Goal: Obtain resource: Download file/media

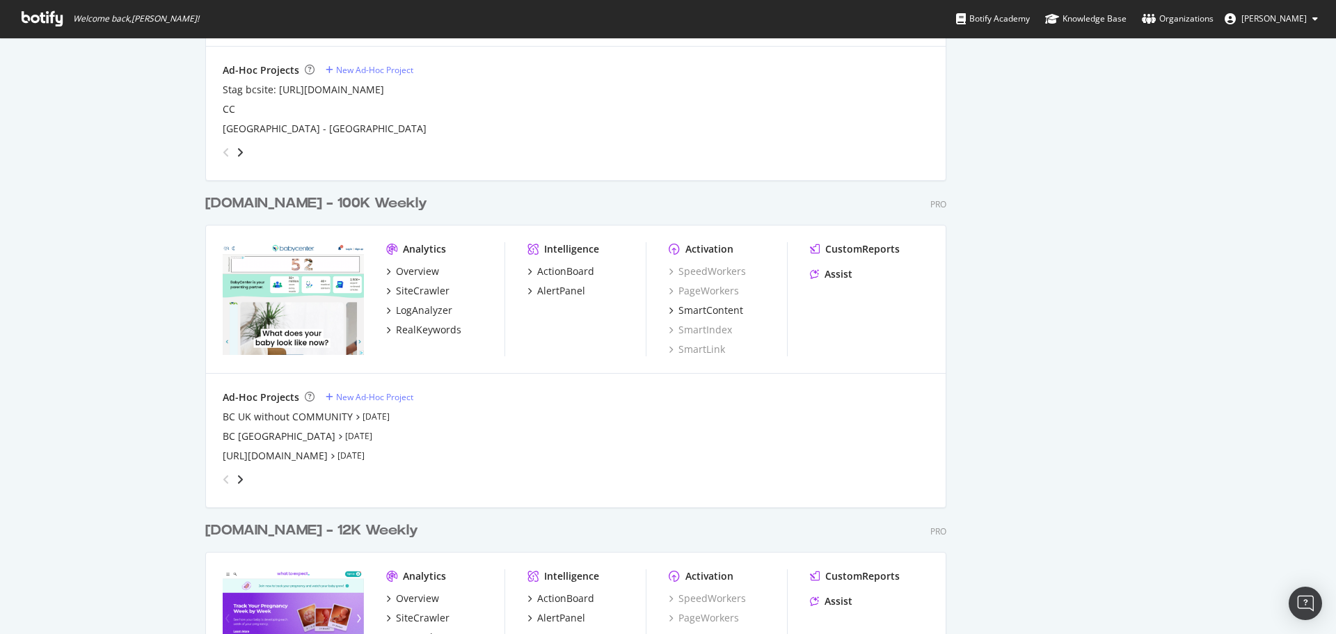
scroll to position [2018, 0]
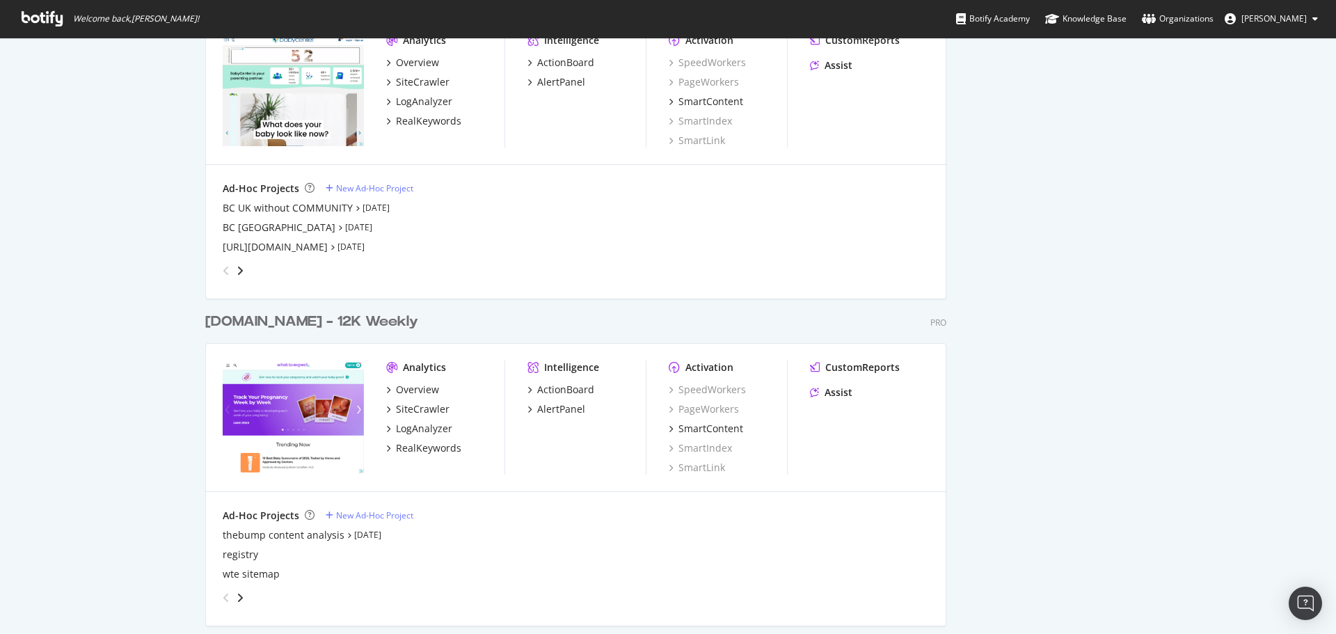
click at [308, 327] on div "[DOMAIN_NAME] - 12K Weekly" at bounding box center [311, 322] width 213 height 20
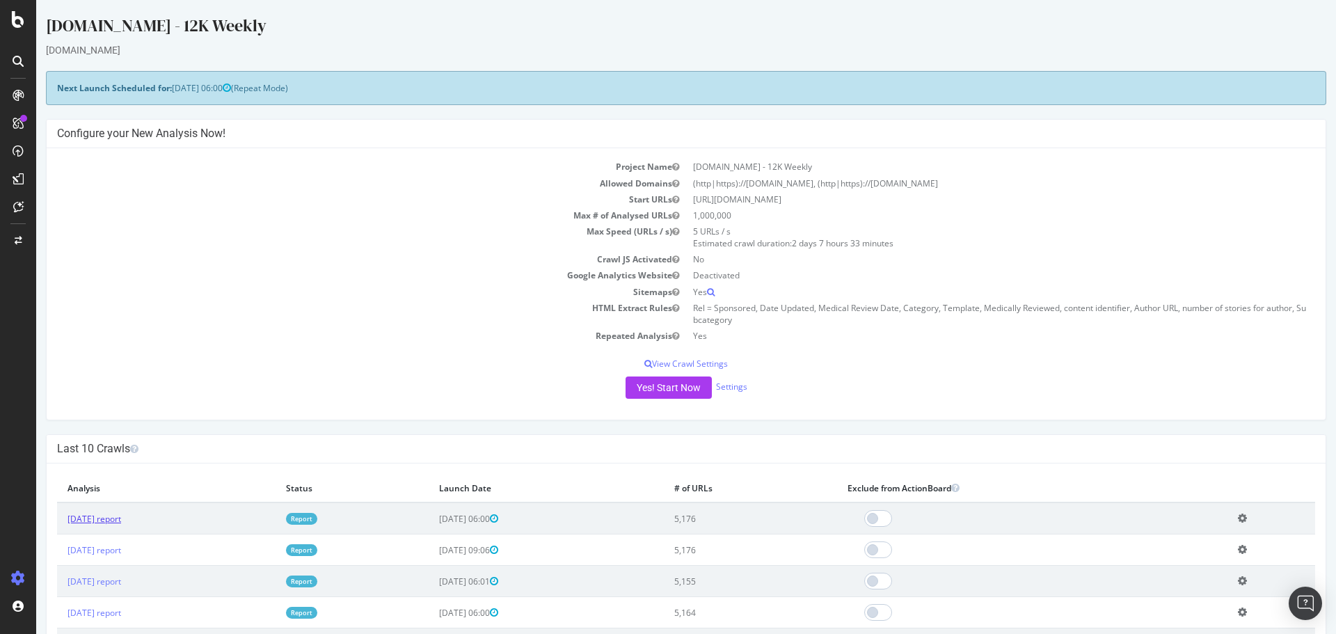
click at [121, 515] on link "[DATE] report" at bounding box center [94, 519] width 54 height 12
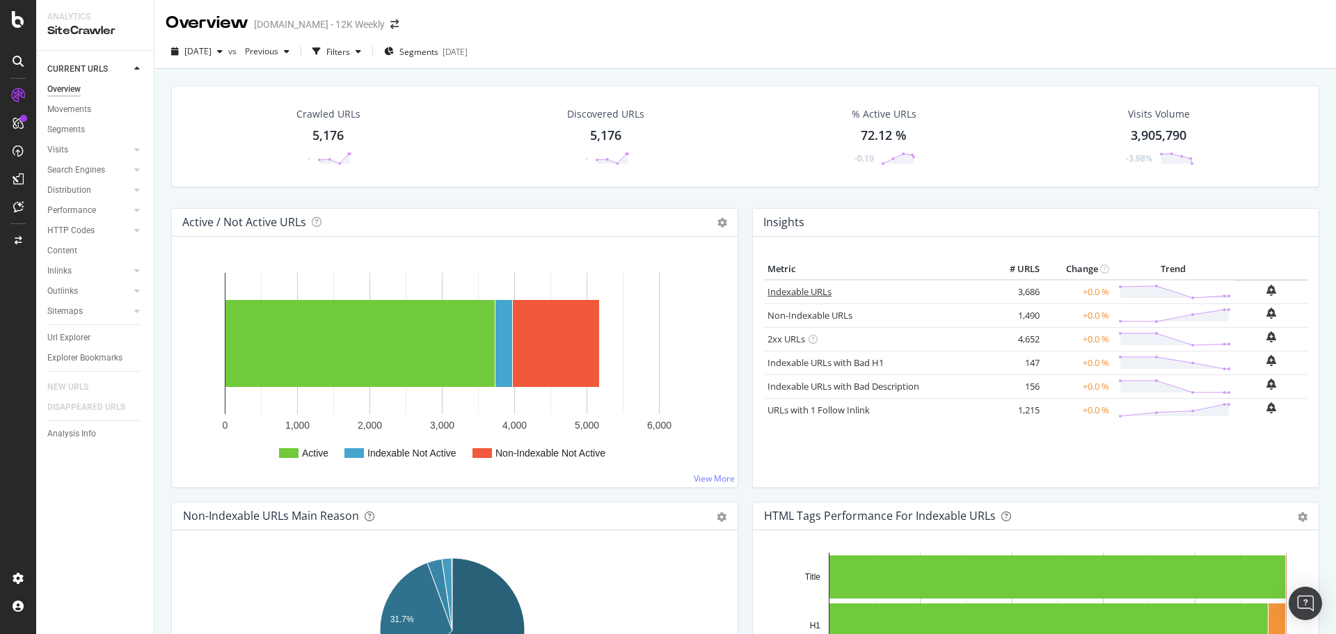
click at [779, 293] on link "Indexable URLs" at bounding box center [800, 291] width 64 height 13
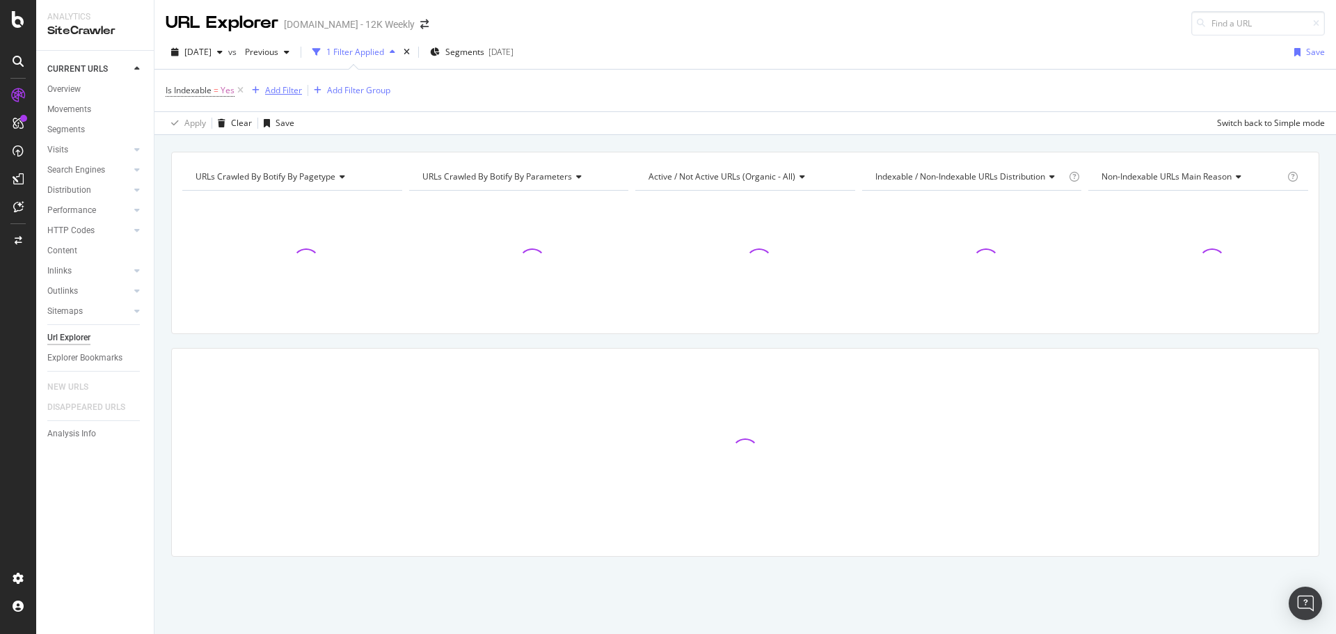
click at [288, 90] on div "Add Filter" at bounding box center [283, 90] width 37 height 12
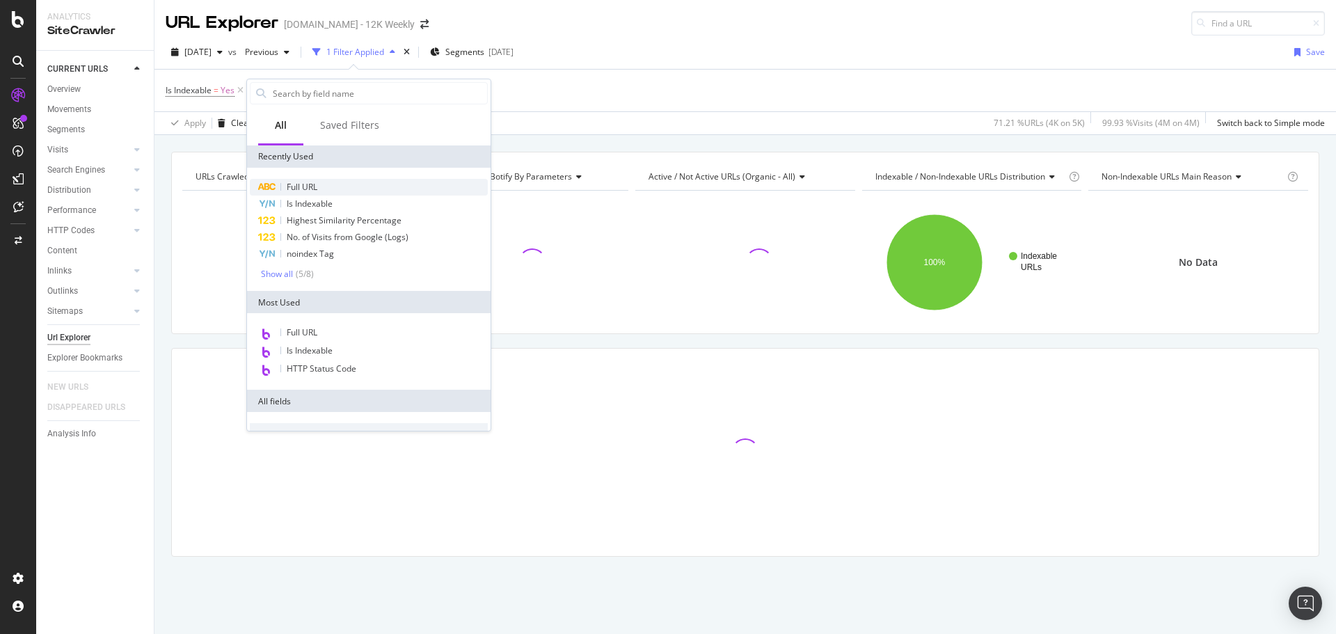
click at [319, 183] on div "Full URL" at bounding box center [369, 187] width 238 height 17
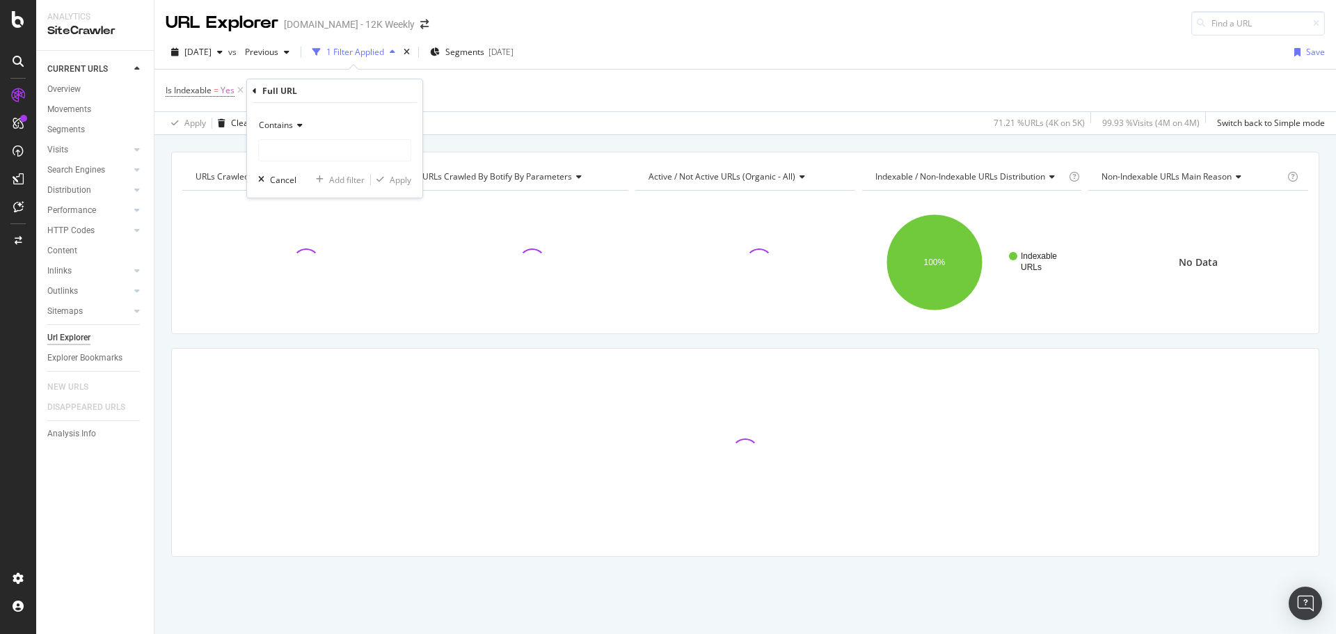
click at [294, 127] on icon at bounding box center [298, 125] width 10 height 8
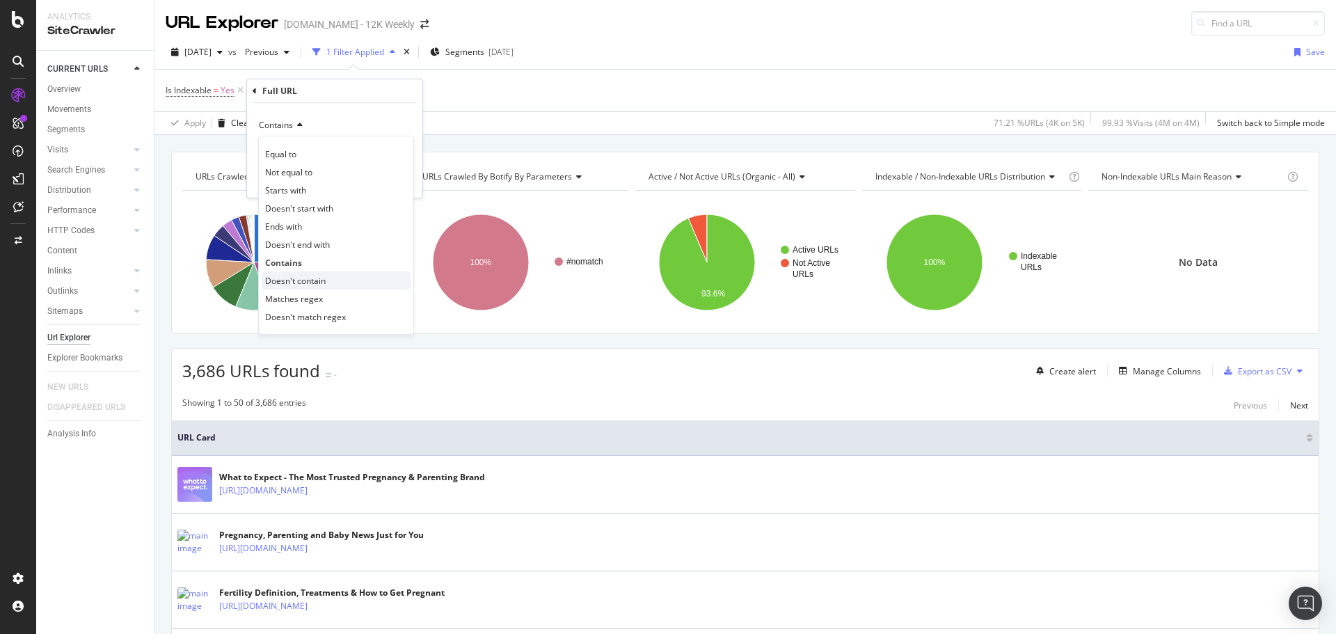
click at [310, 277] on span "Doesn't contain" at bounding box center [295, 281] width 61 height 12
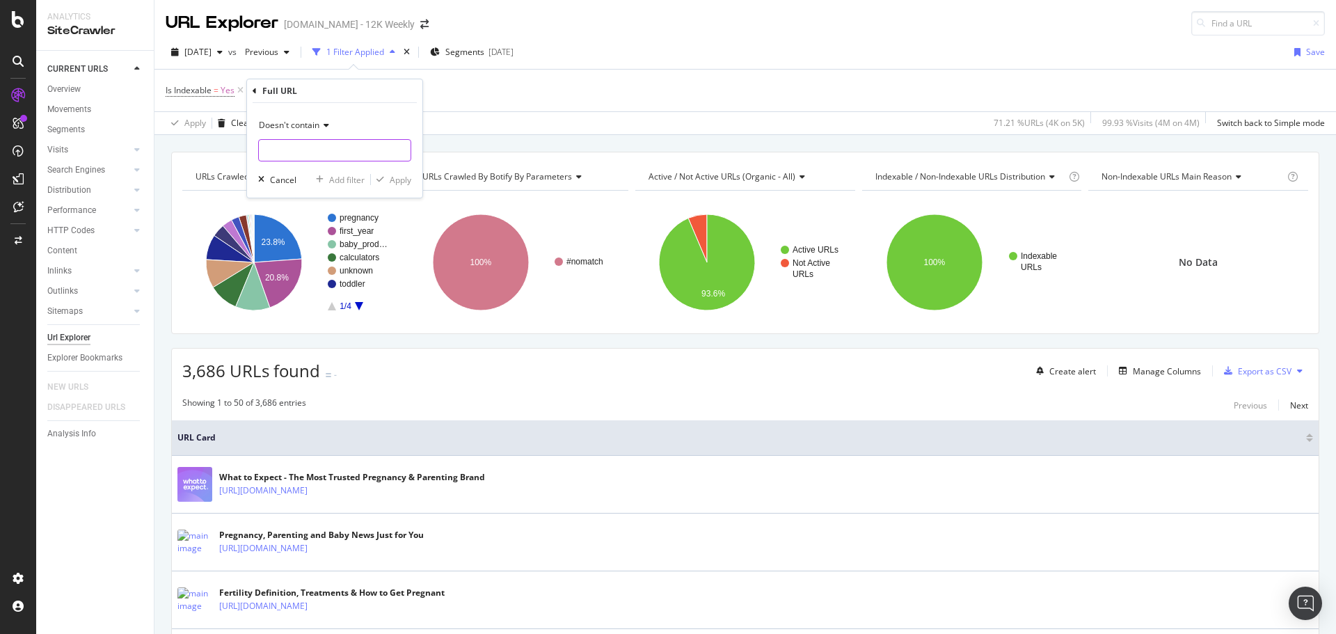
click at [315, 154] on input "text" at bounding box center [335, 150] width 152 height 22
type input "?"
click at [404, 182] on div "Apply" at bounding box center [401, 180] width 22 height 12
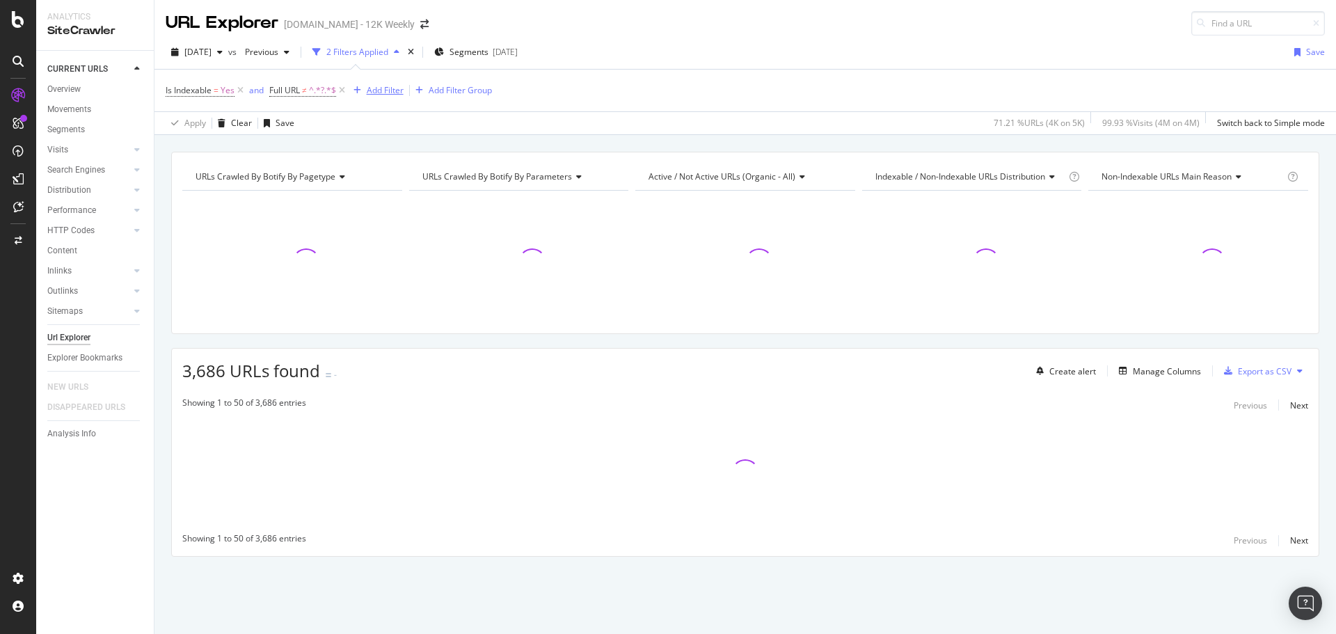
click at [386, 95] on div "Add Filter" at bounding box center [385, 90] width 37 height 12
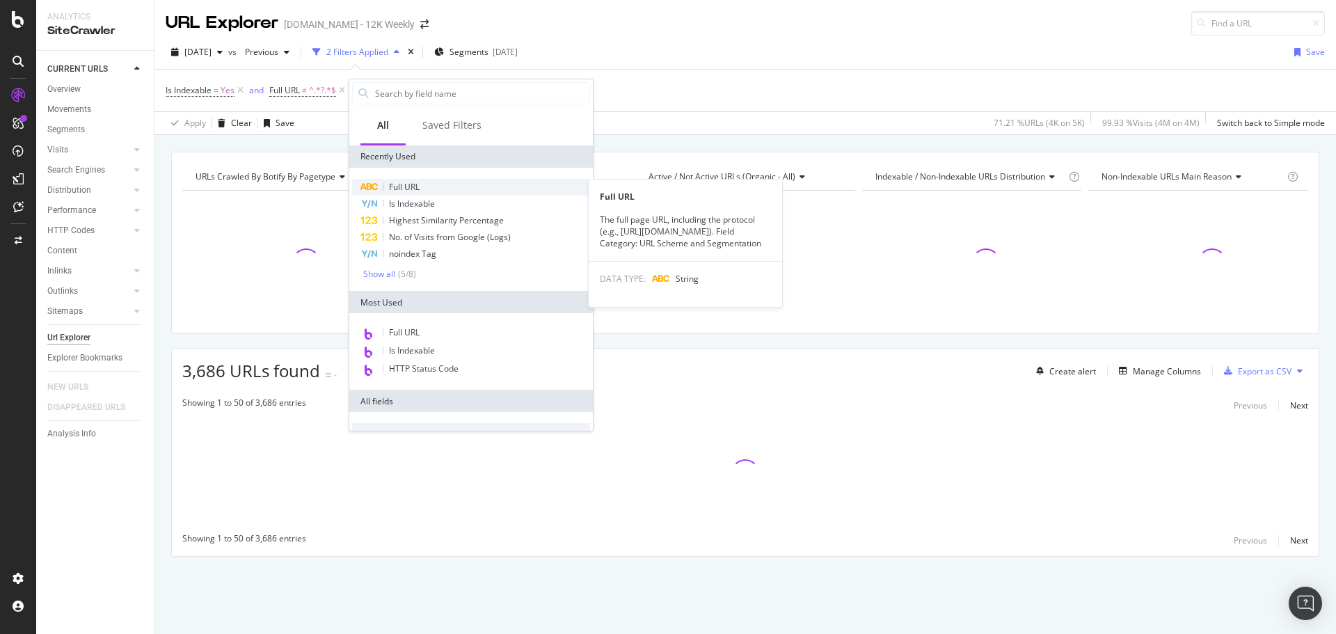
click at [410, 192] on span "Full URL" at bounding box center [404, 187] width 31 height 12
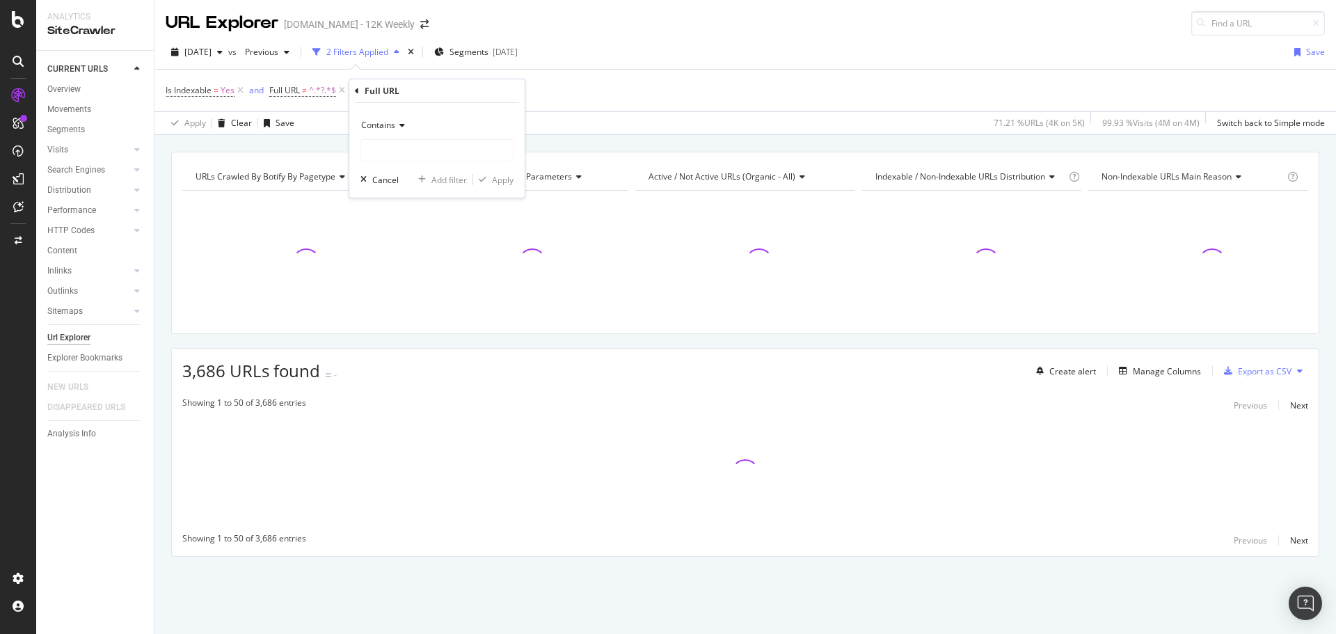
click at [390, 126] on span "Contains" at bounding box center [378, 125] width 34 height 12
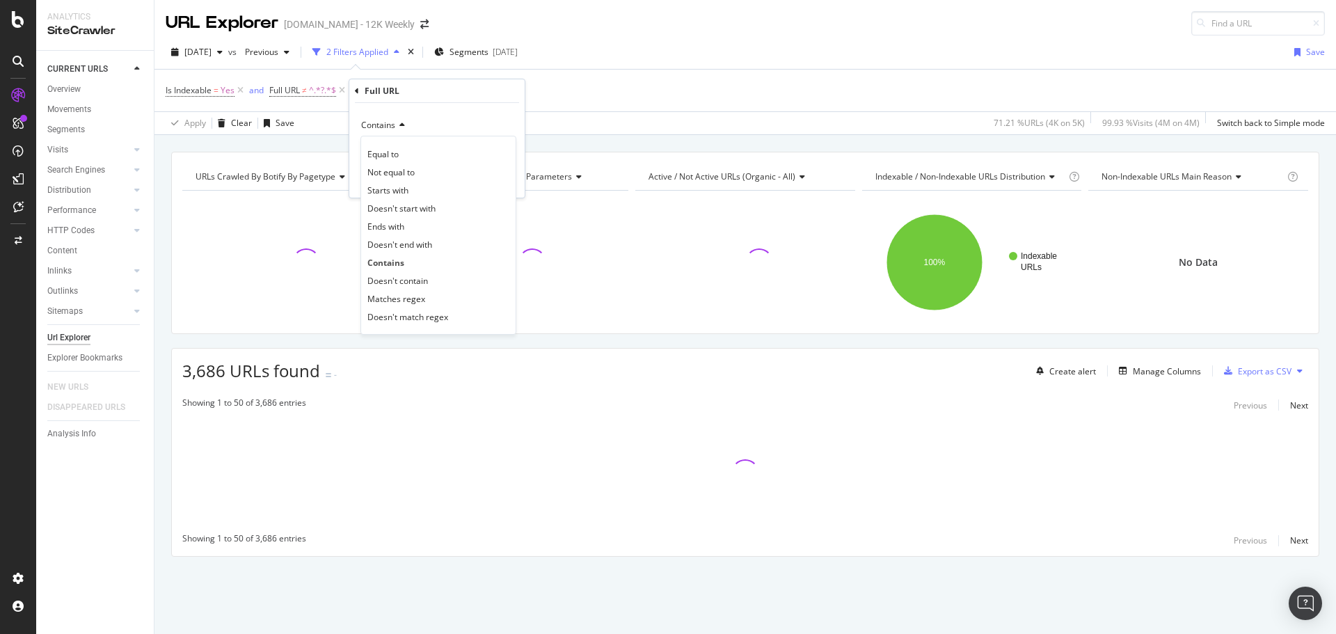
click at [403, 280] on span "Doesn't contain" at bounding box center [397, 281] width 61 height 12
click at [397, 149] on input "text" at bounding box center [437, 150] width 152 height 22
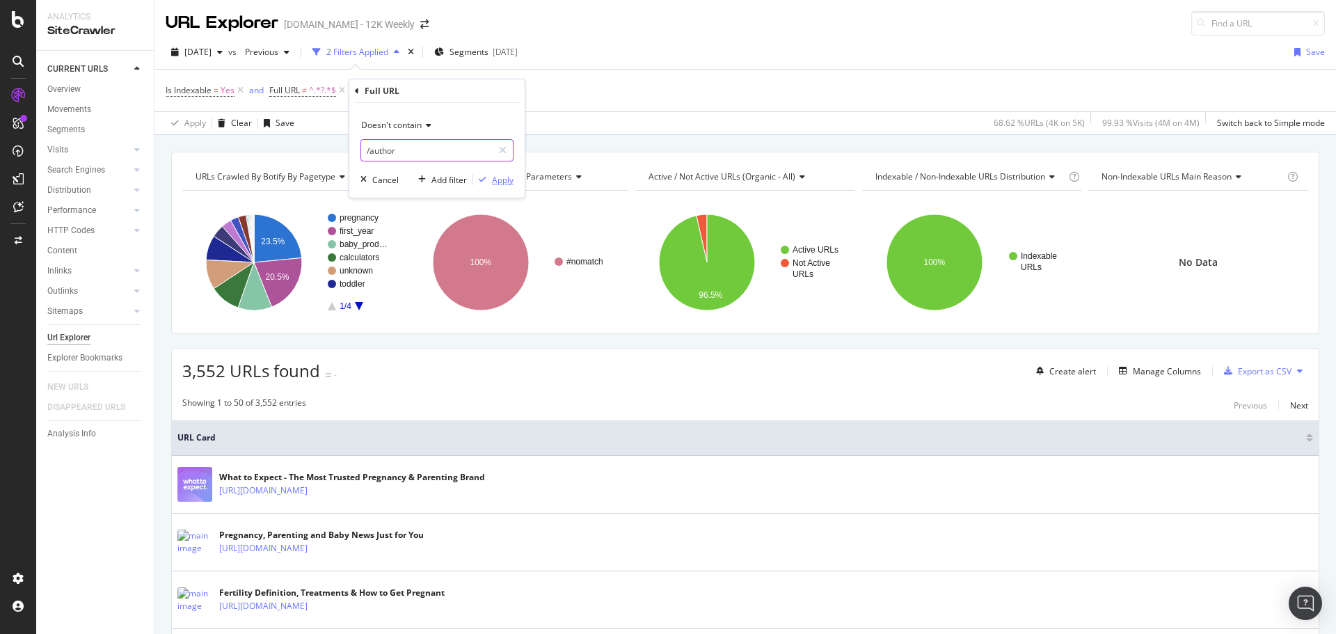
type input "/author"
click at [509, 181] on div "Apply" at bounding box center [503, 180] width 22 height 12
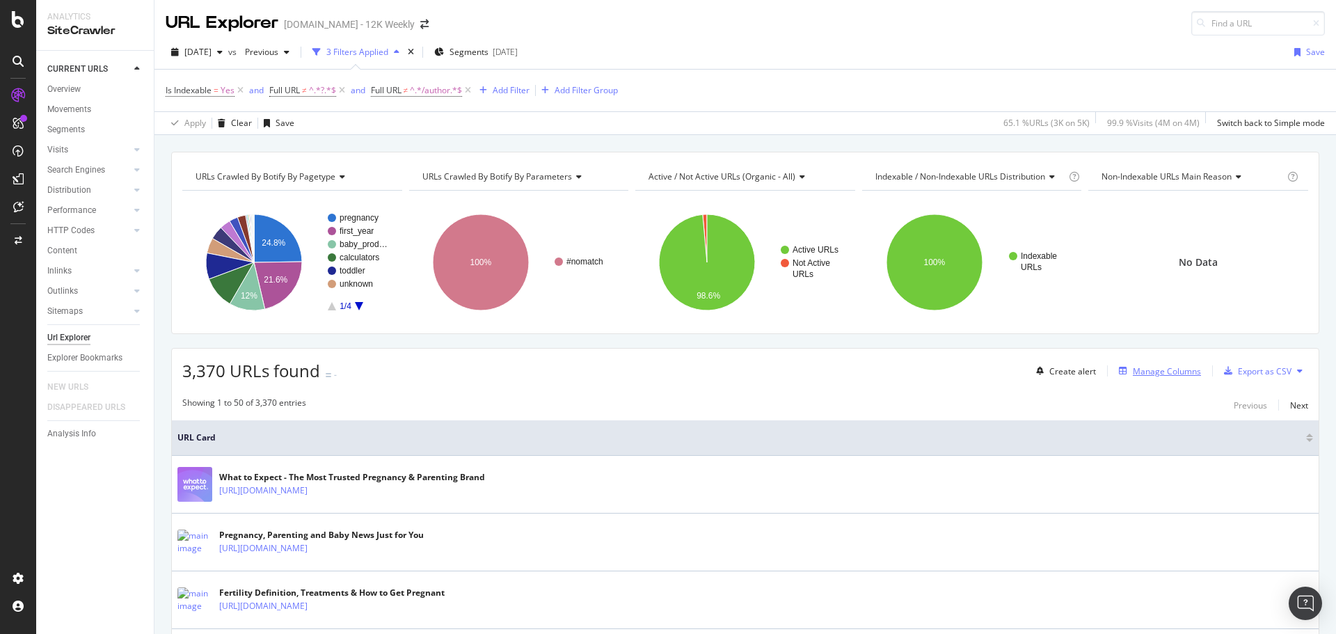
click at [1158, 372] on div "Manage Columns" at bounding box center [1167, 371] width 68 height 12
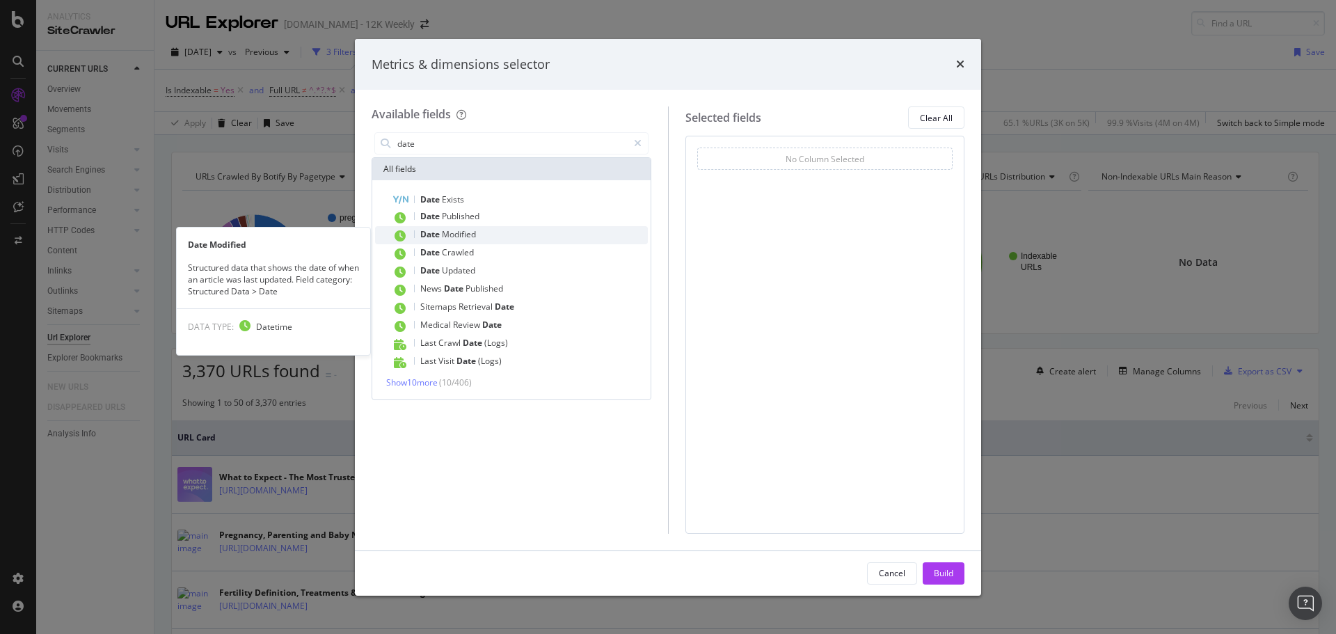
type input "date"
click at [440, 232] on span "Date" at bounding box center [431, 234] width 22 height 12
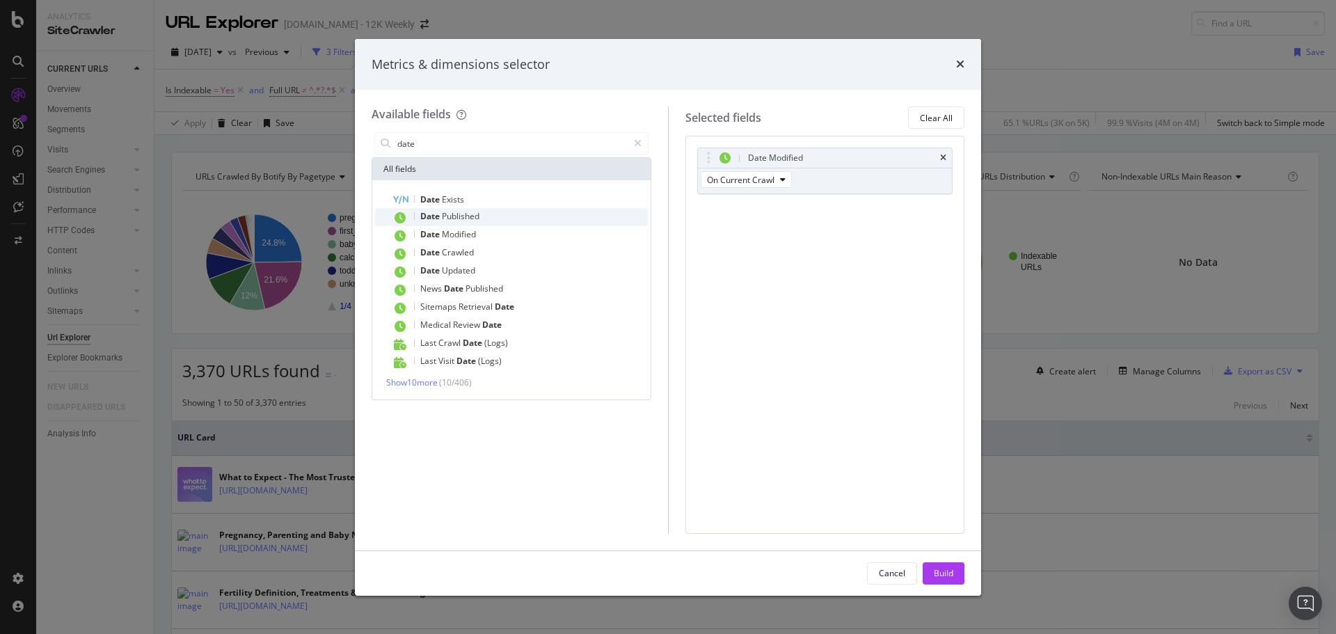
click at [446, 216] on span "Published" at bounding box center [461, 216] width 38 height 12
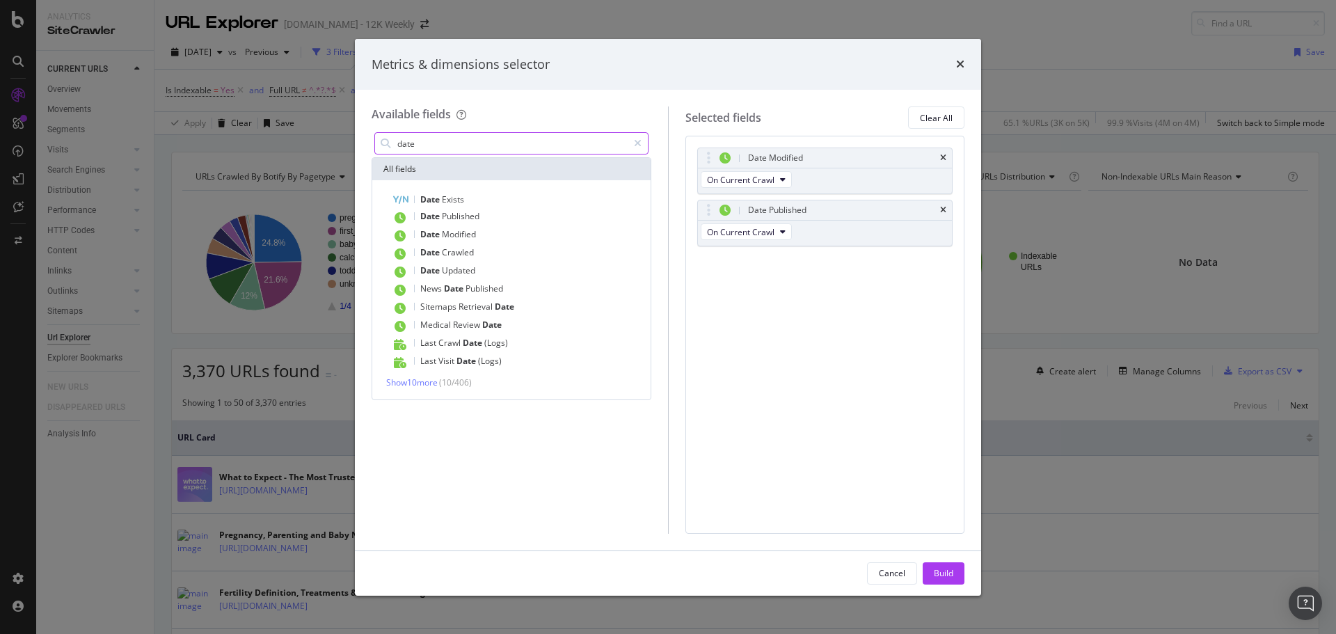
click at [637, 143] on icon "modal" at bounding box center [638, 143] width 8 height 10
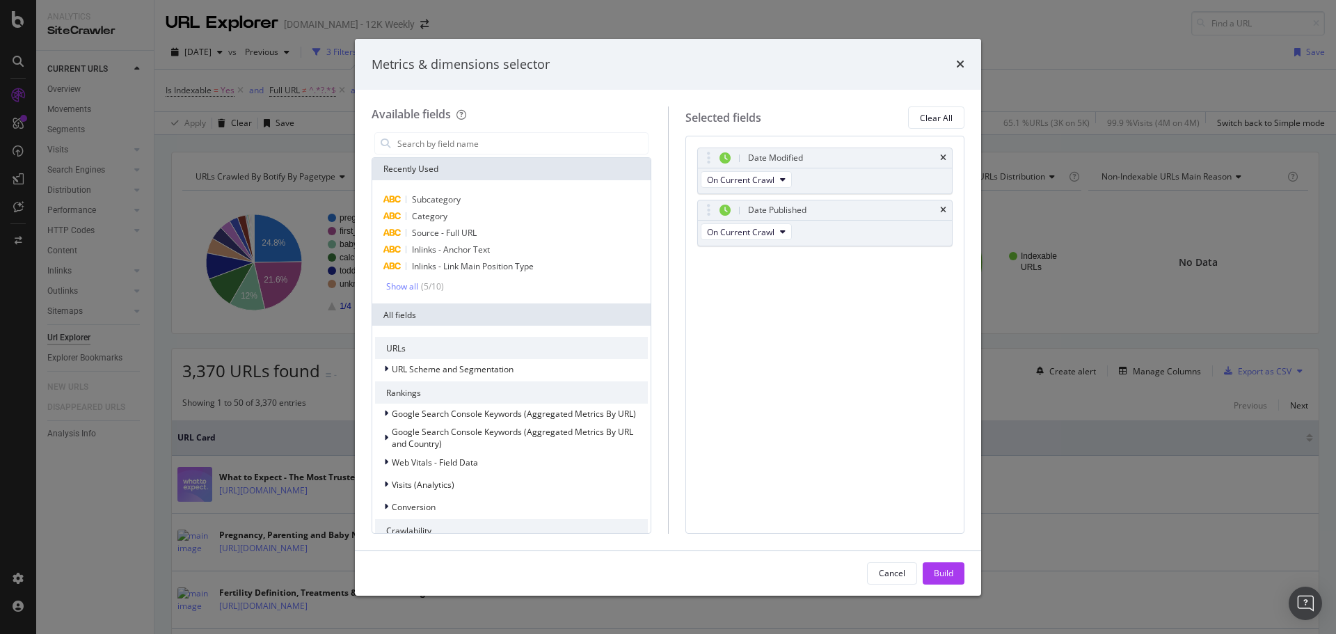
scroll to position [139, 0]
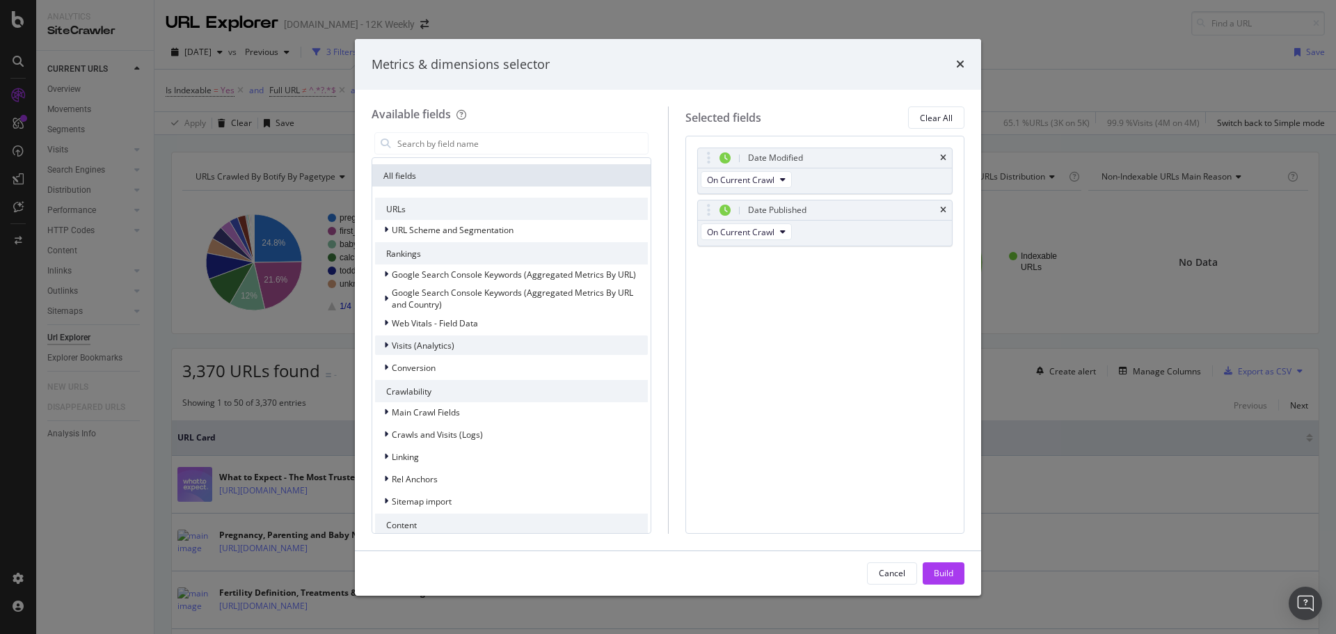
click at [491, 347] on div "Visits (Analytics)" at bounding box center [511, 344] width 273 height 19
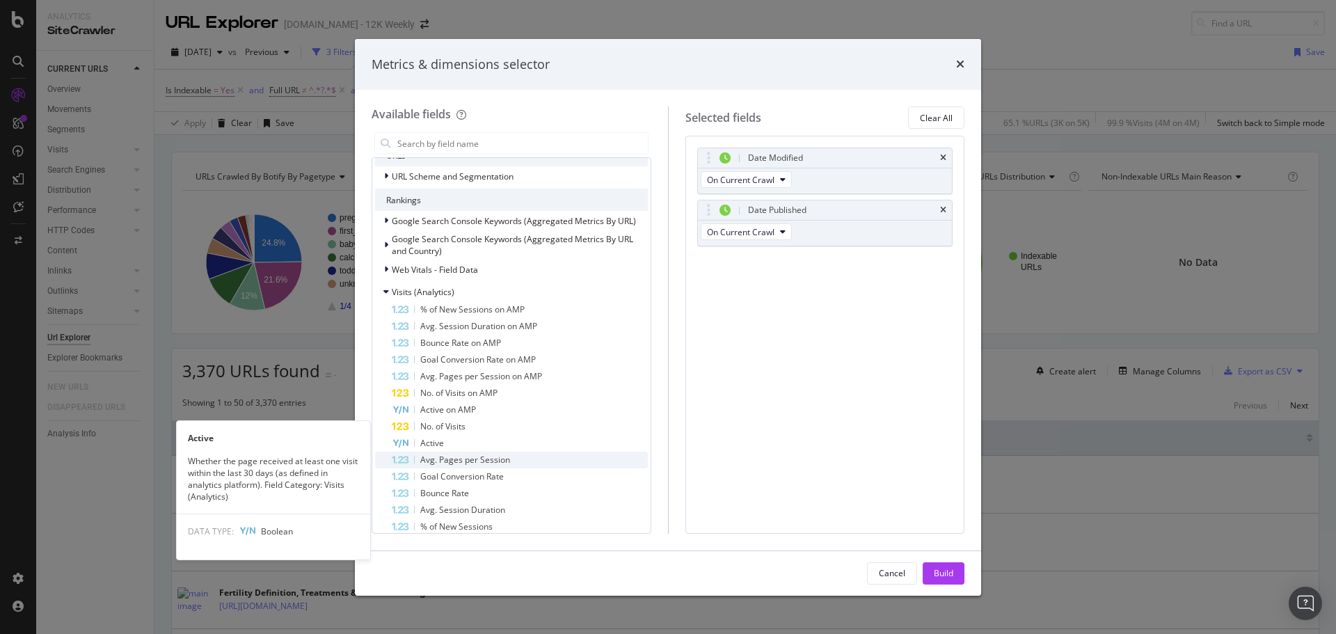
scroll to position [209, 0]
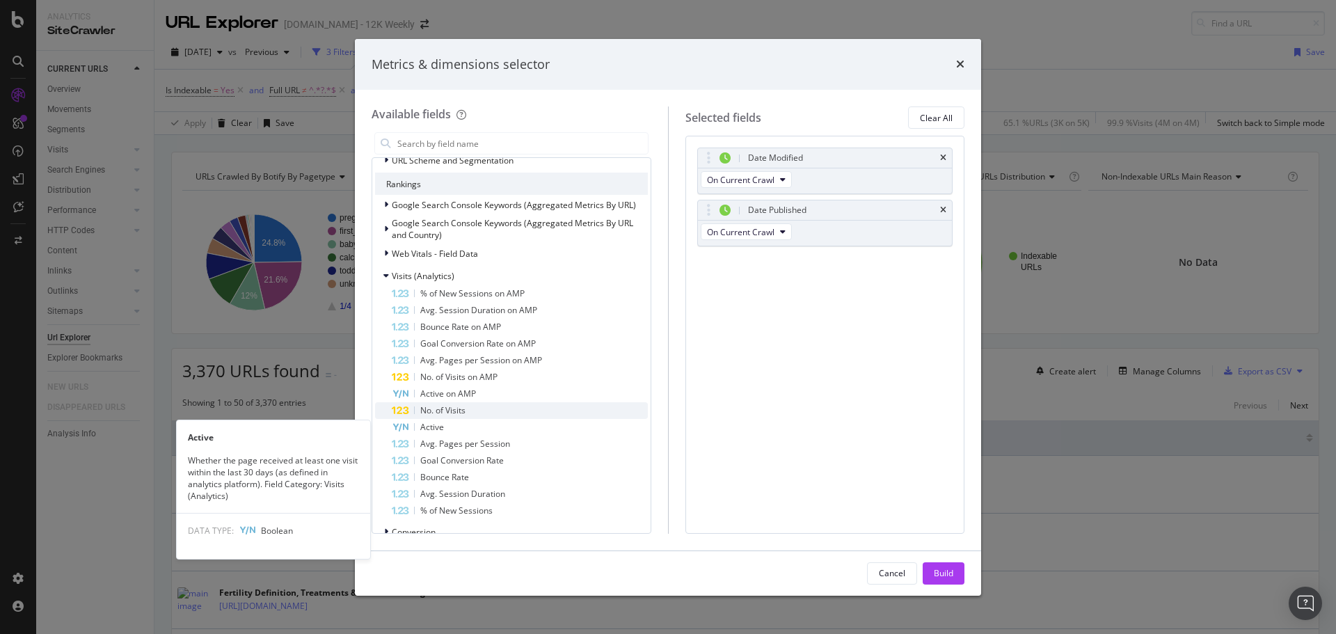
click at [483, 407] on div "No. of Visits" at bounding box center [520, 410] width 256 height 17
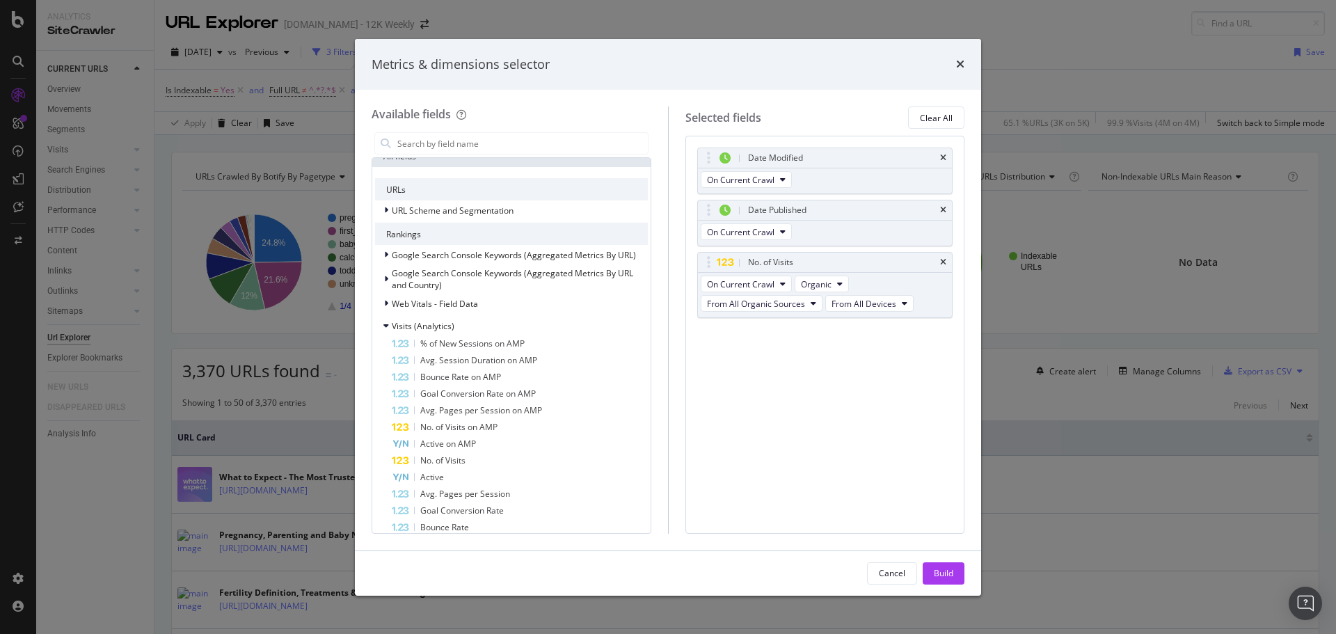
scroll to position [139, 0]
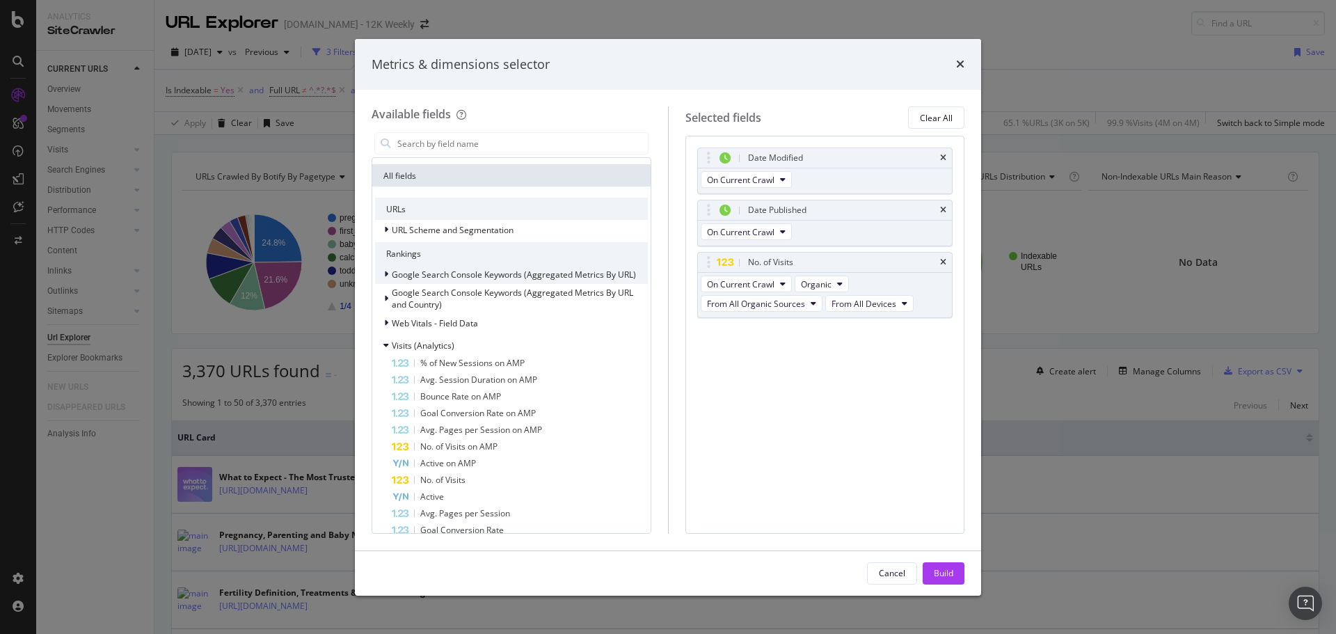
click at [502, 277] on span "Google Search Console Keywords (Aggregated Metrics By URL)" at bounding box center [514, 275] width 244 height 12
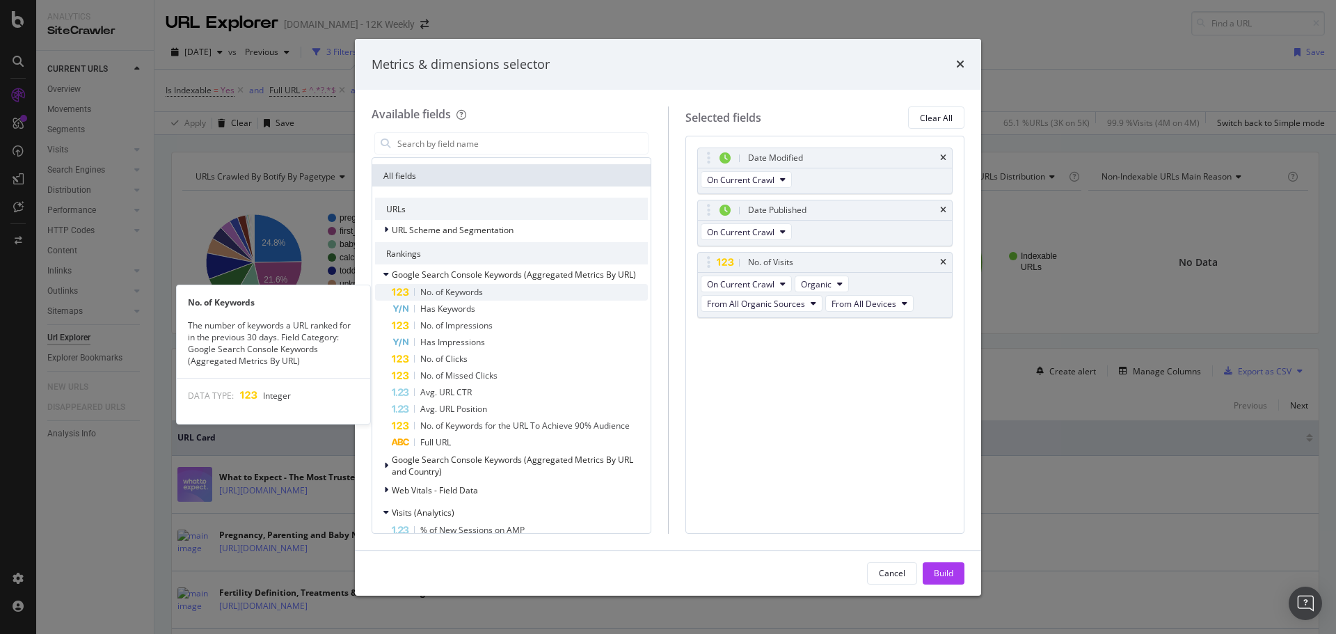
click at [468, 293] on span "No. of Keywords" at bounding box center [451, 292] width 63 height 12
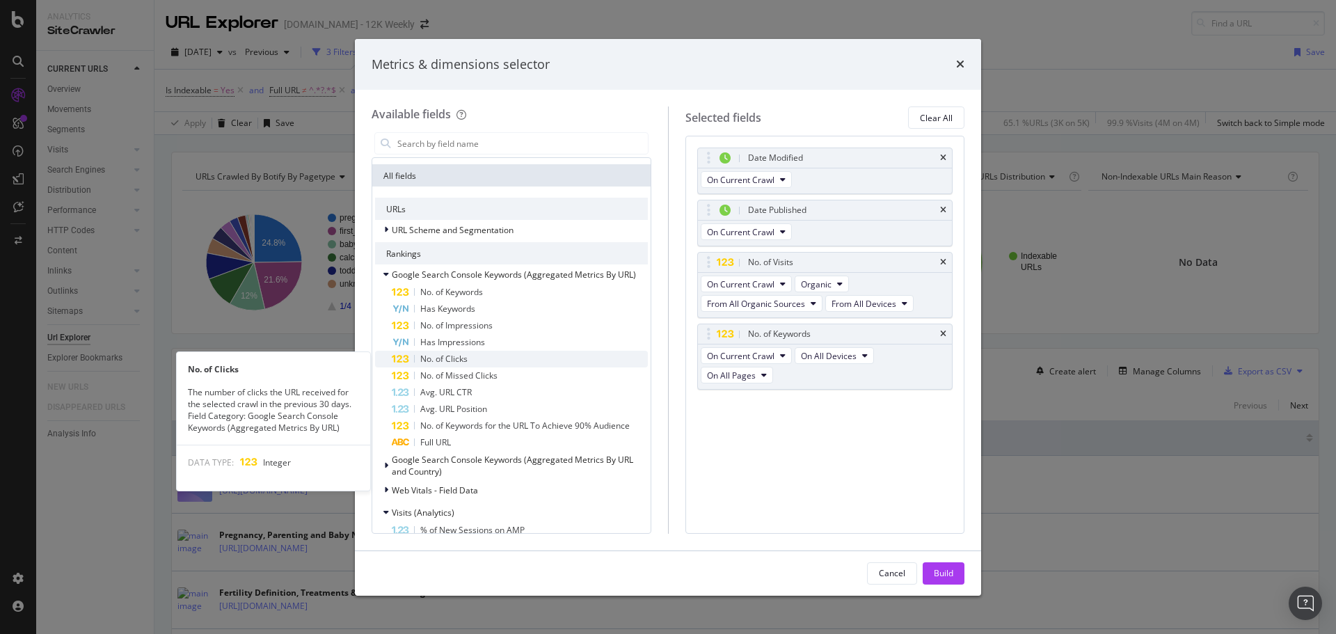
click at [463, 357] on span "No. of Clicks" at bounding box center [443, 359] width 47 height 12
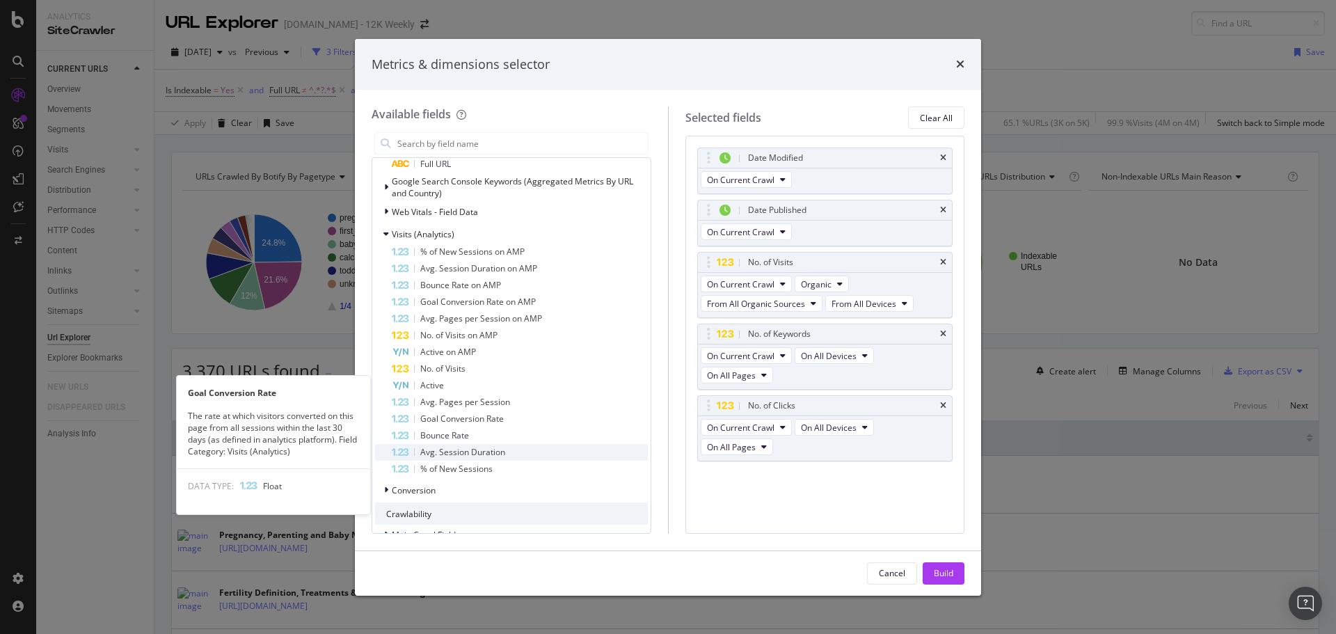
scroll to position [626, 0]
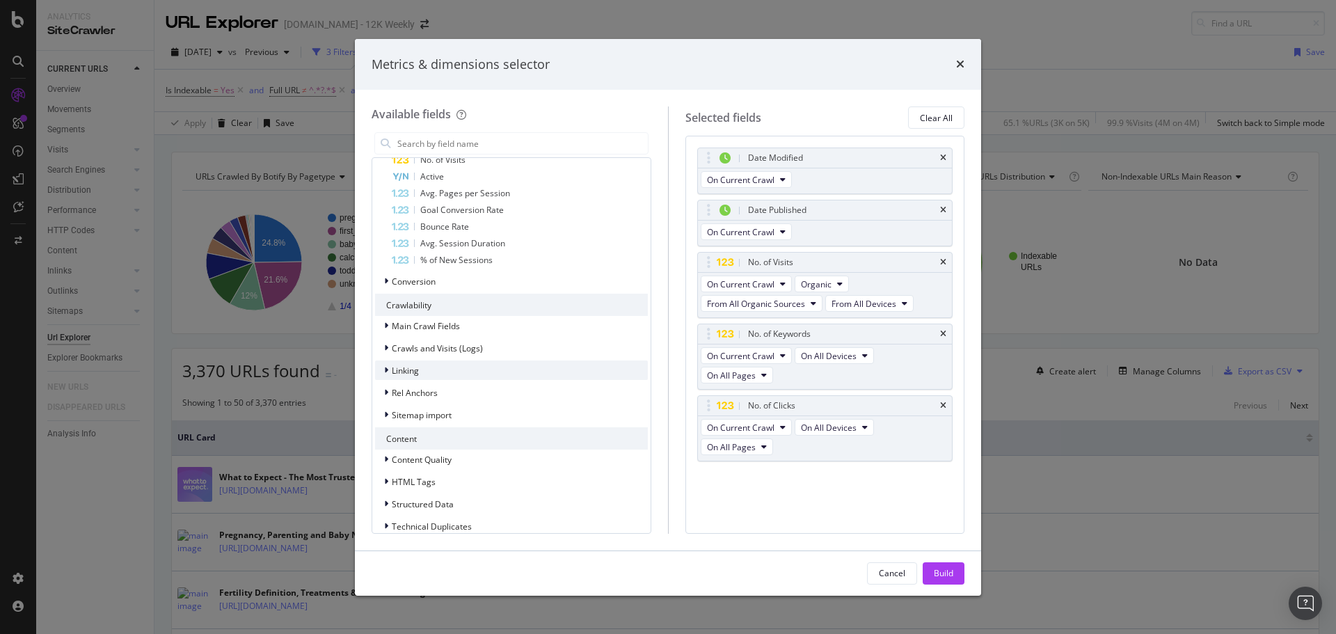
click at [445, 374] on div "Linking" at bounding box center [511, 369] width 273 height 19
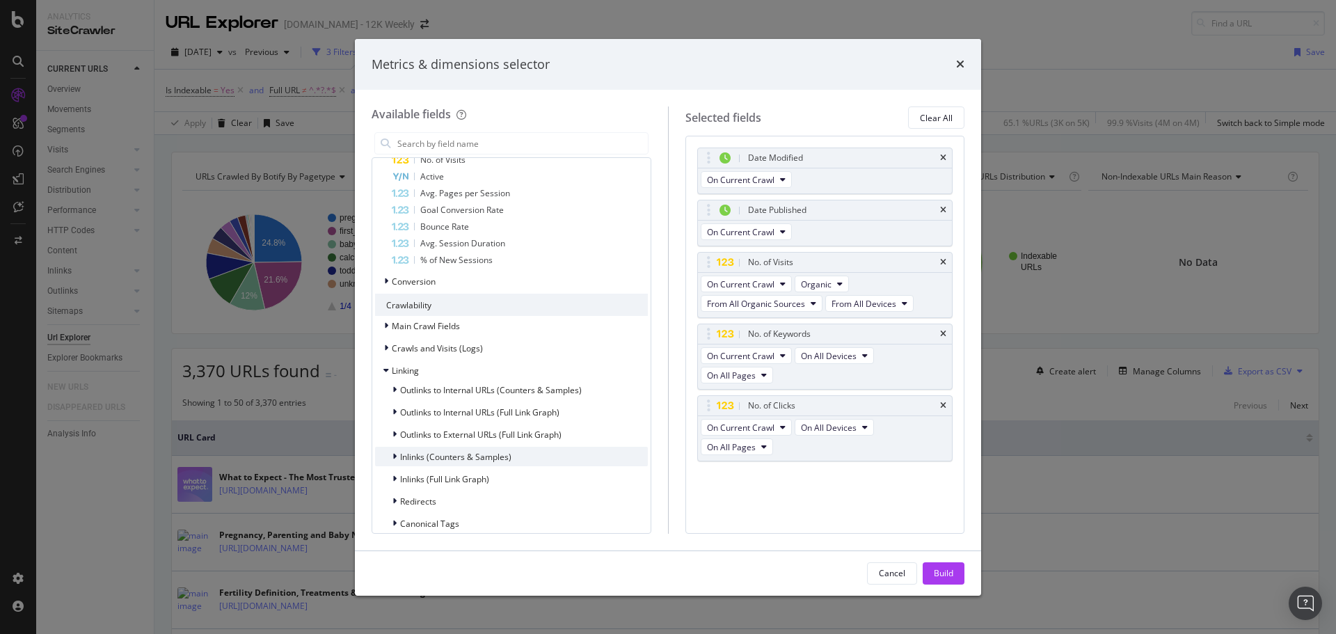
click at [468, 457] on span "Inlinks (Counters & Samples)" at bounding box center [455, 457] width 111 height 12
click at [475, 504] on span "No. of Follow Inlinks" at bounding box center [467, 508] width 76 height 12
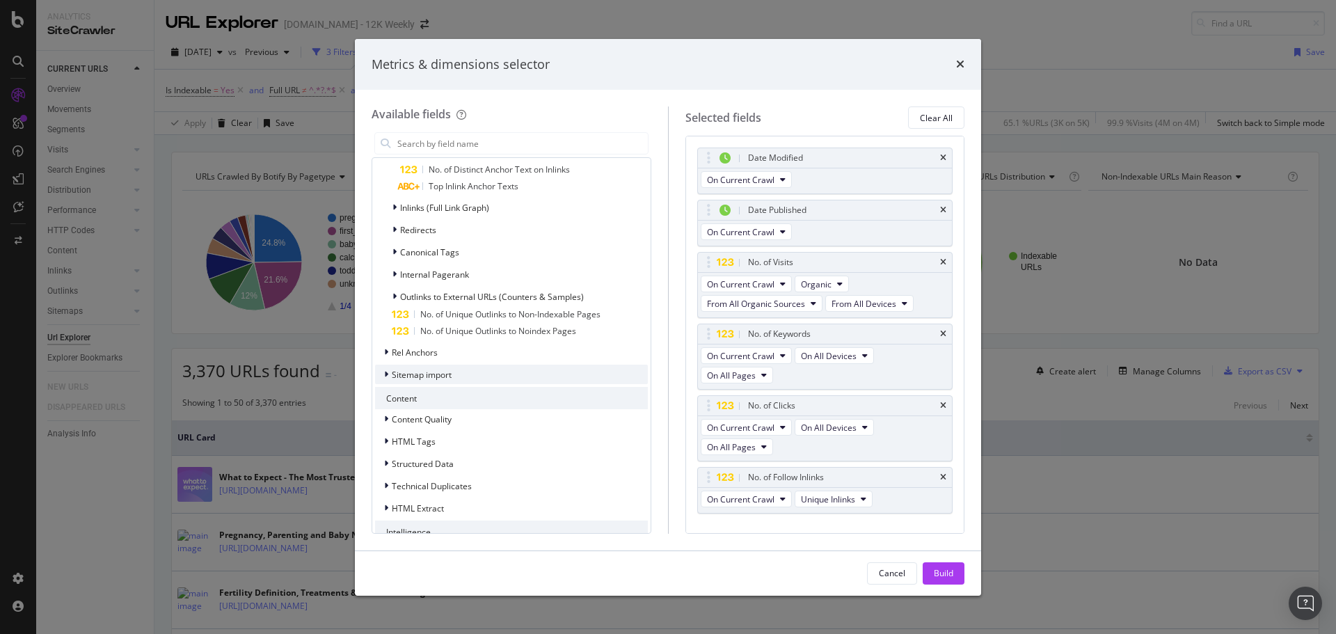
scroll to position [1044, 0]
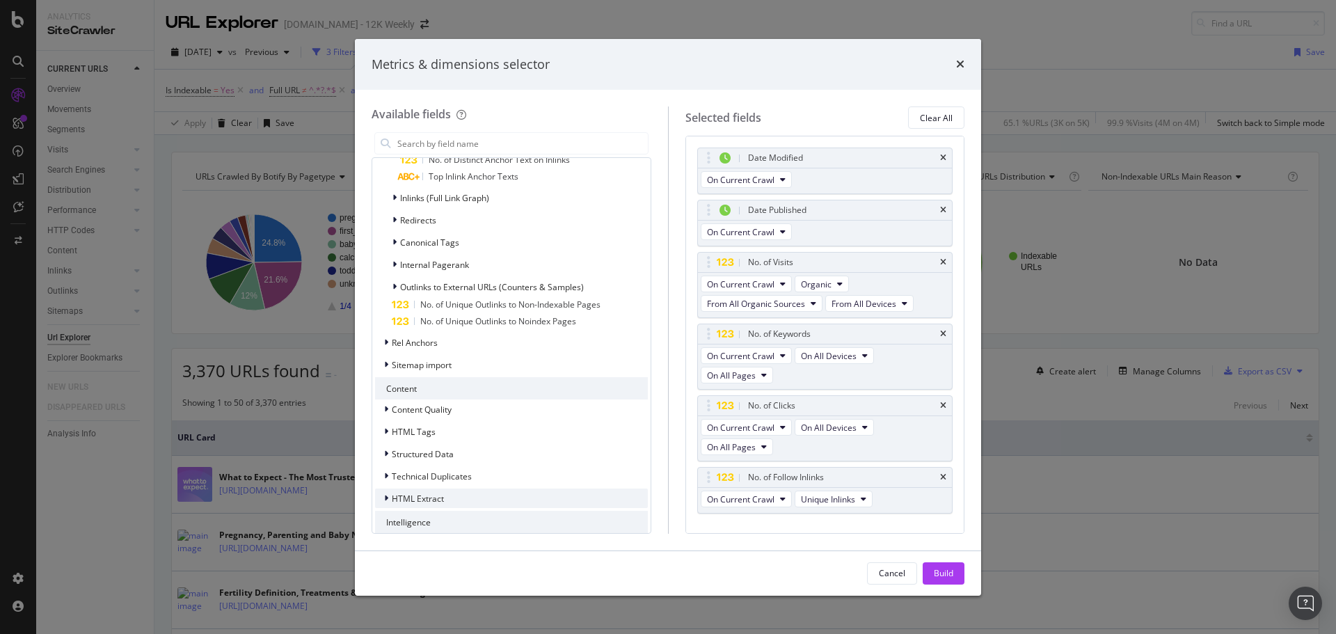
click at [445, 489] on div "HTML Extract" at bounding box center [511, 497] width 273 height 19
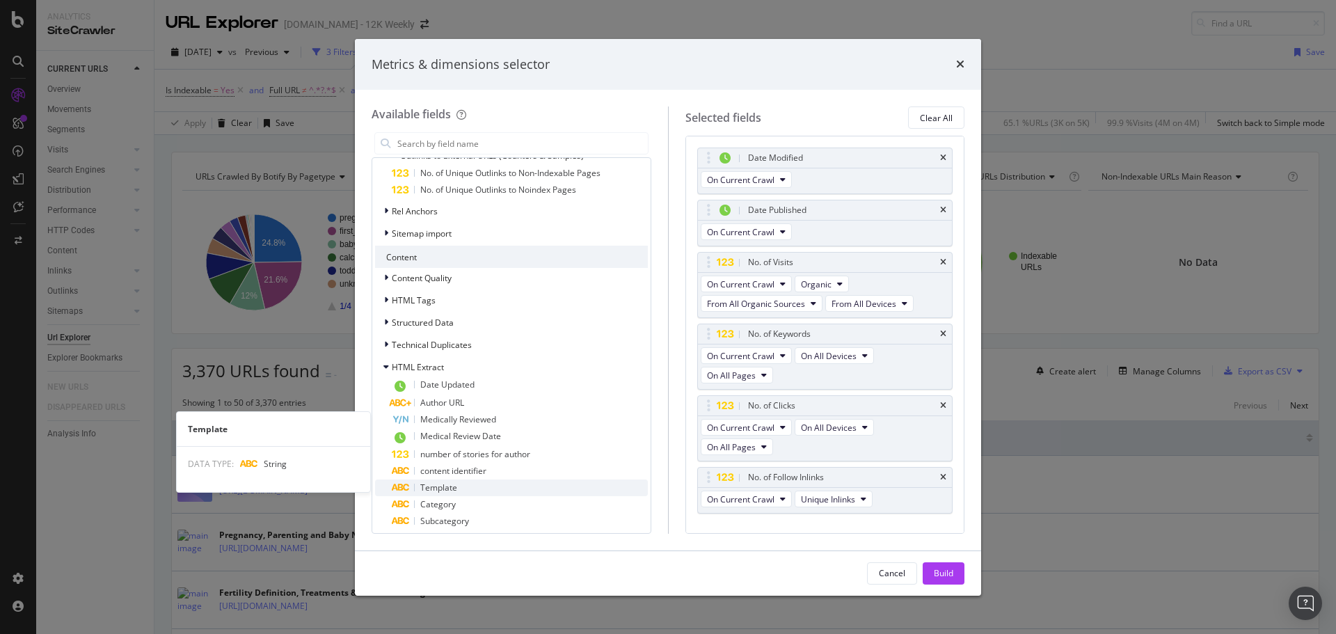
scroll to position [1244, 0]
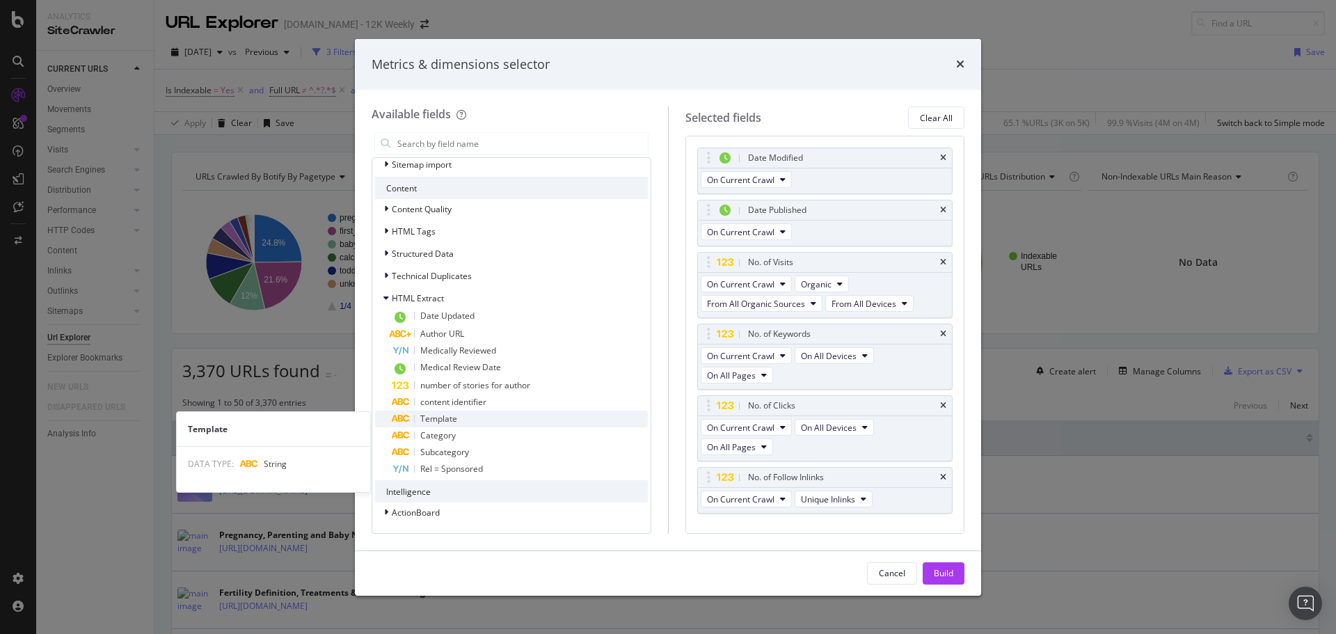
click at [448, 415] on span "Template" at bounding box center [438, 419] width 37 height 12
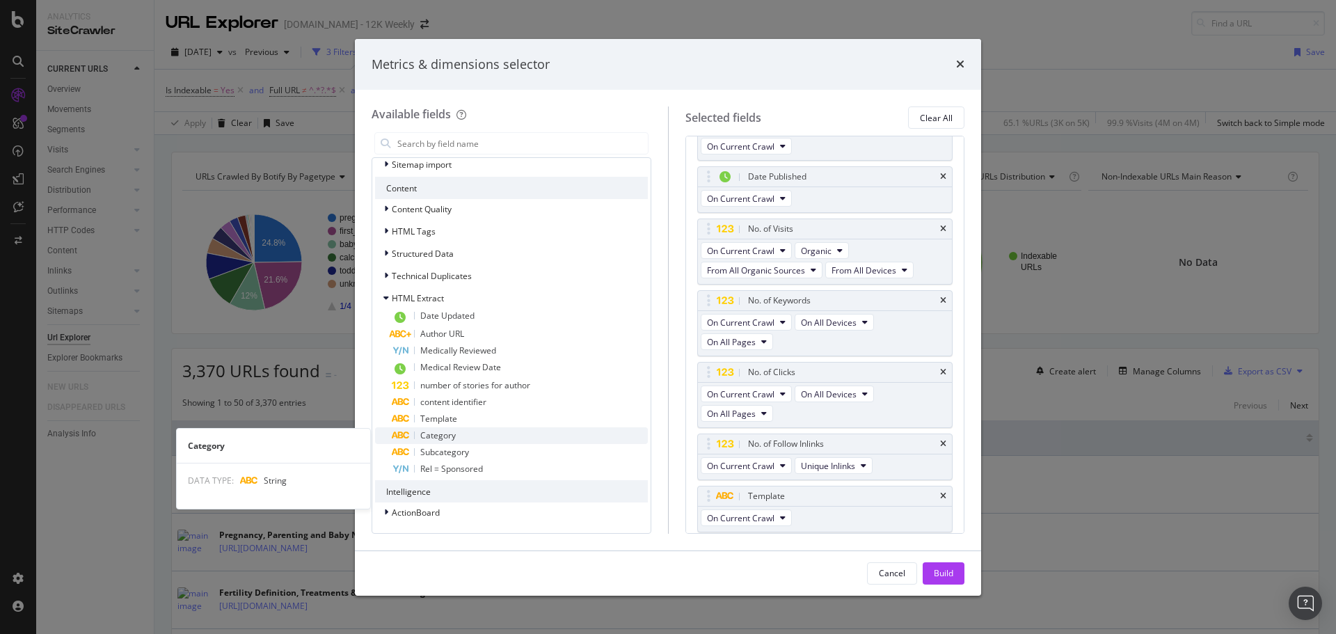
click at [446, 435] on span "Category" at bounding box center [437, 435] width 35 height 12
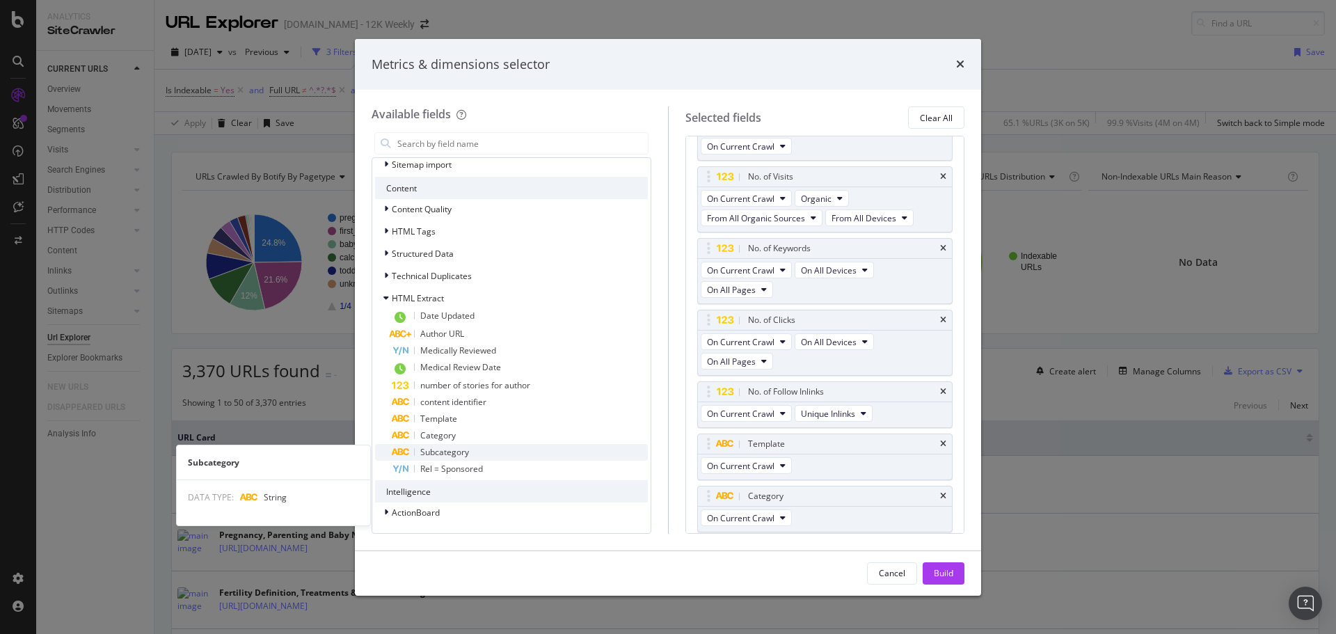
click at [454, 450] on span "Subcategory" at bounding box center [444, 452] width 49 height 12
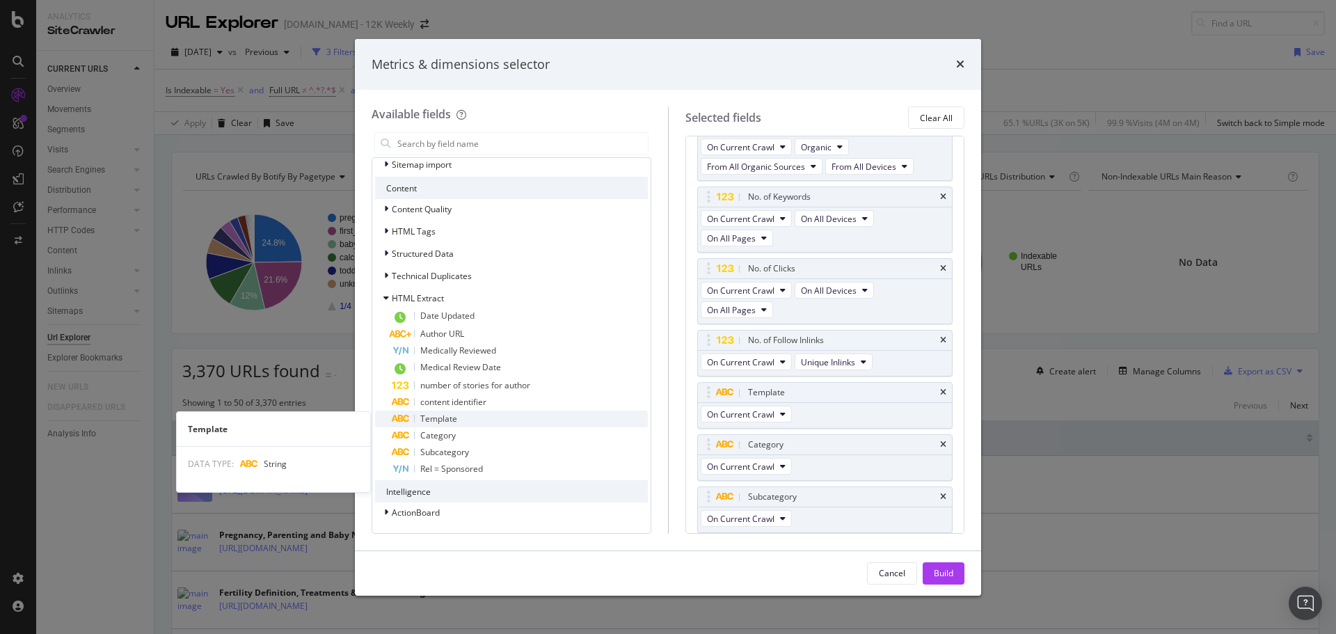
scroll to position [138, 0]
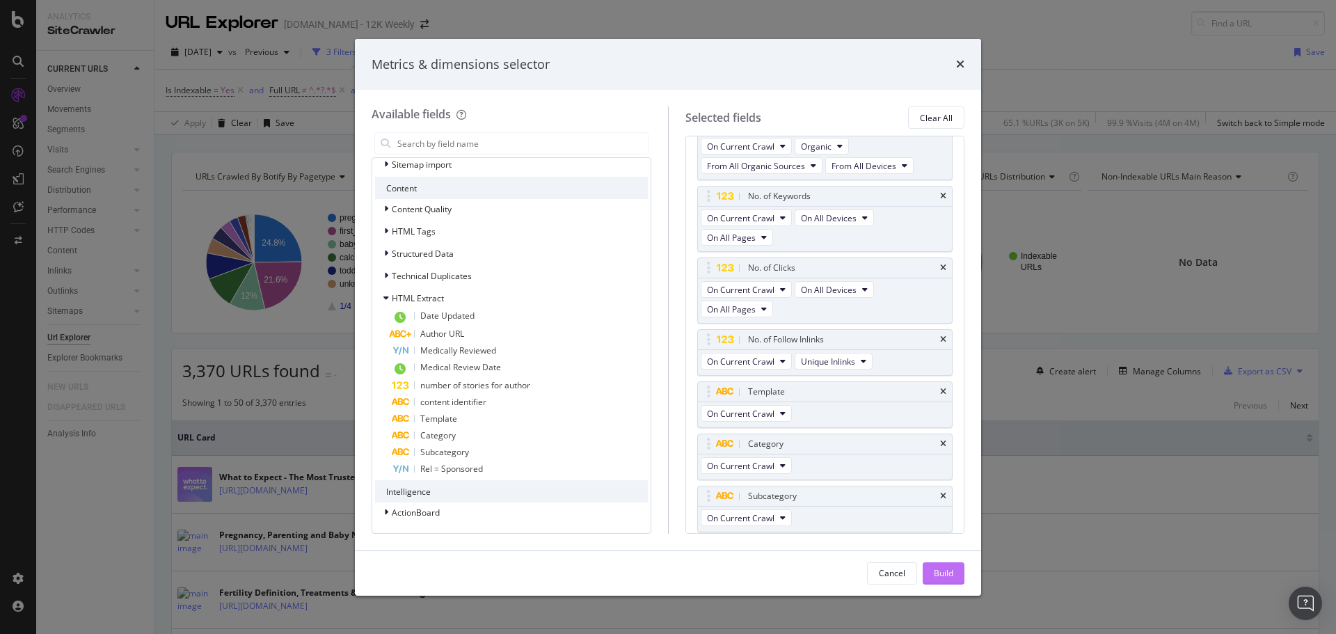
click at [936, 571] on div "Build" at bounding box center [943, 573] width 19 height 12
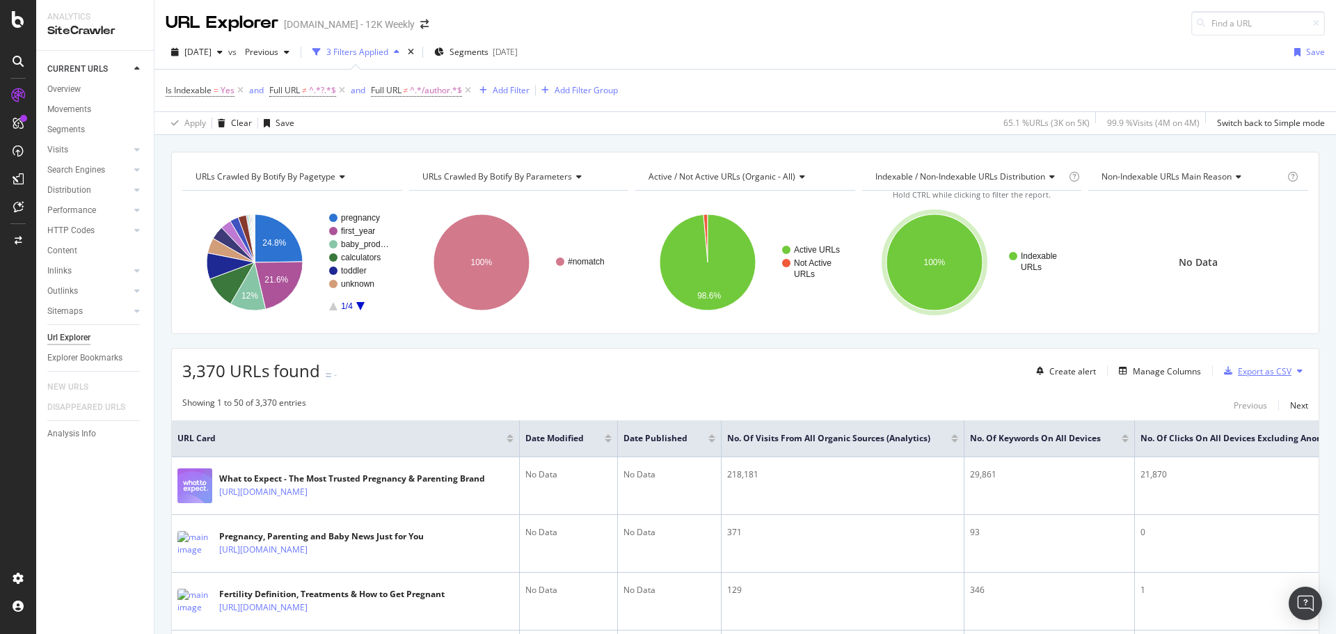
click at [1251, 372] on div "Export as CSV" at bounding box center [1265, 371] width 54 height 12
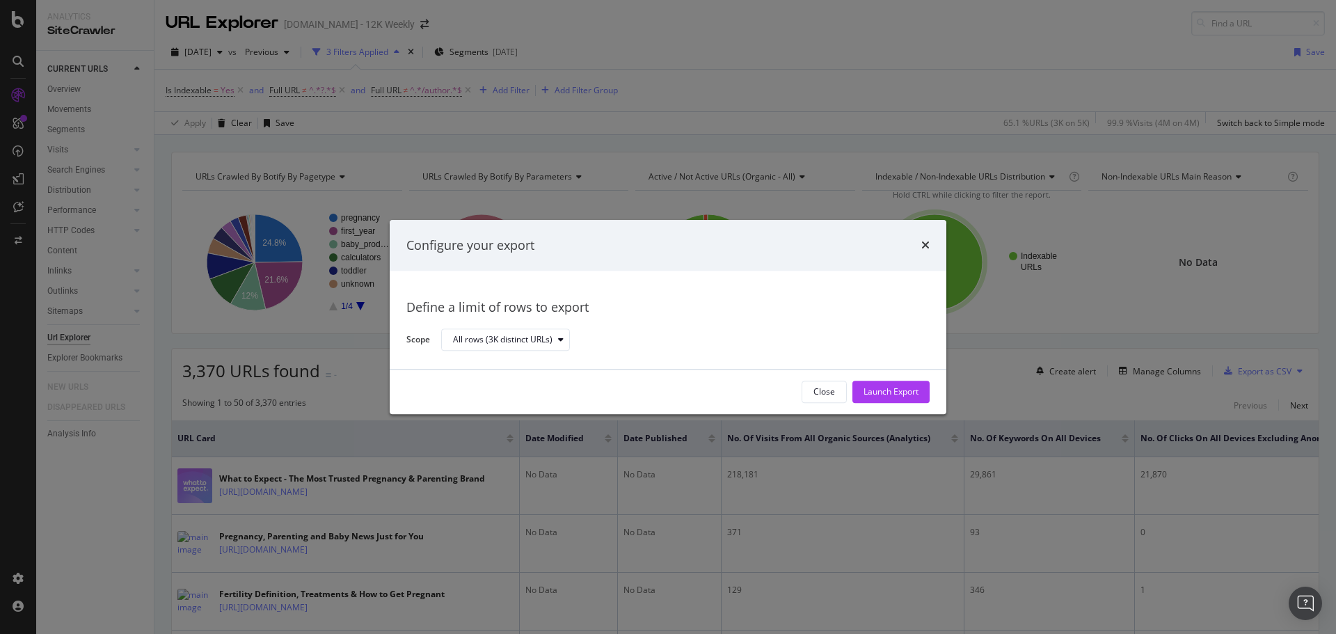
click at [878, 393] on div "Launch Export" at bounding box center [891, 392] width 55 height 12
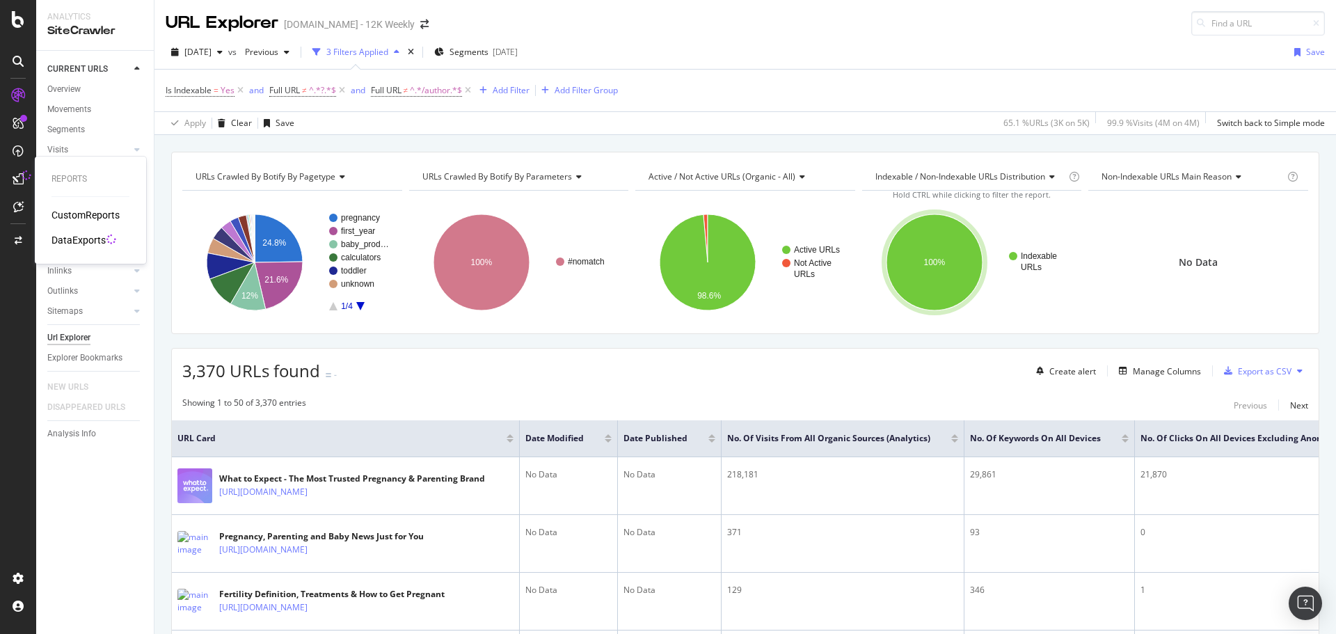
click at [84, 244] on div "DataExports" at bounding box center [78, 240] width 54 height 14
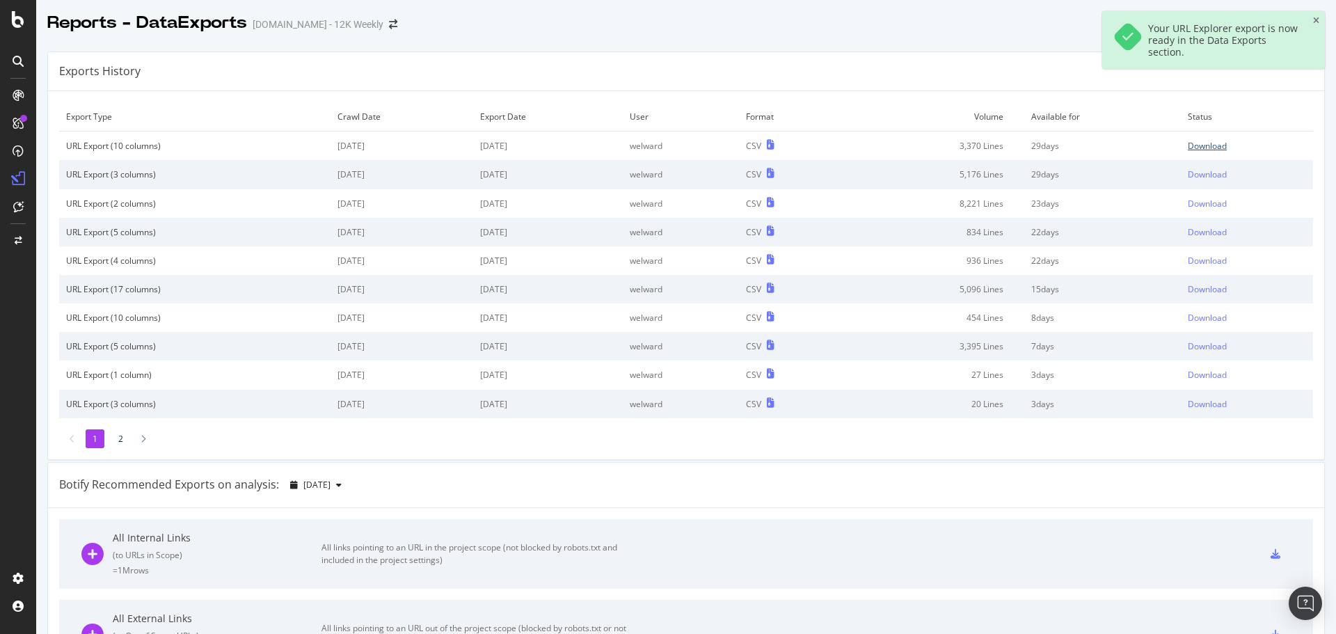
click at [1214, 146] on link "Download" at bounding box center [1247, 146] width 118 height 12
